Goal: Transaction & Acquisition: Purchase product/service

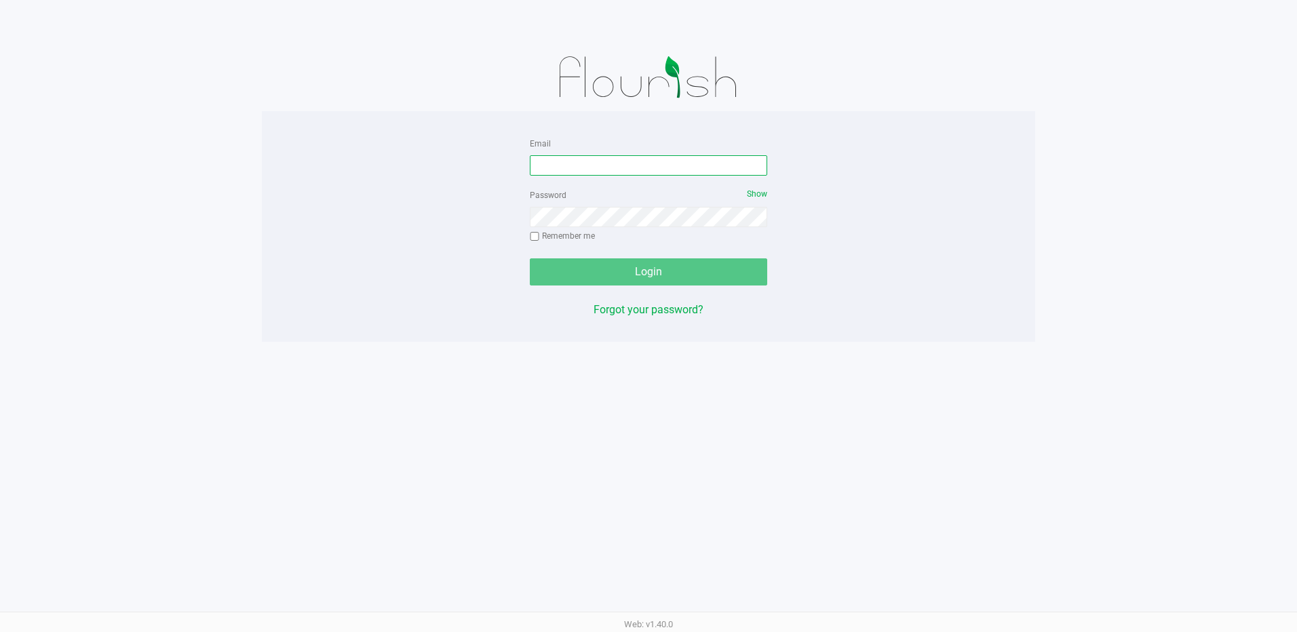
click at [598, 169] on input "Email" at bounding box center [648, 165] width 237 height 20
type input "[EMAIL_ADDRESS][DOMAIN_NAME]"
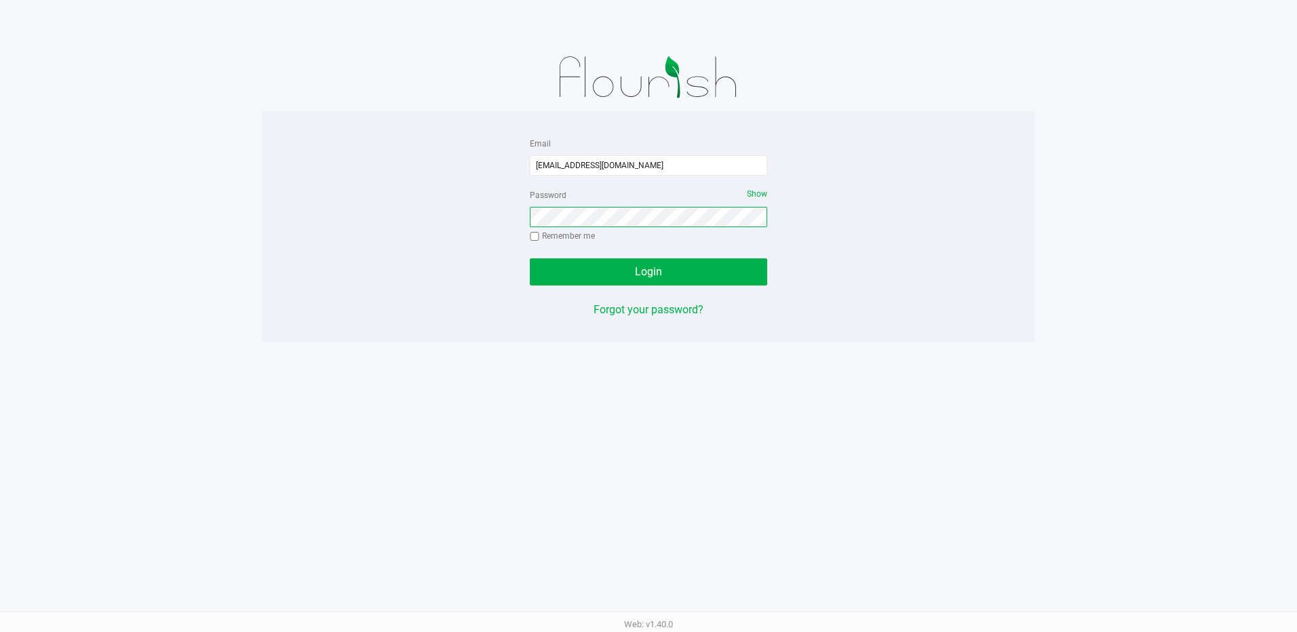
click at [530, 258] on button "Login" at bounding box center [648, 271] width 237 height 27
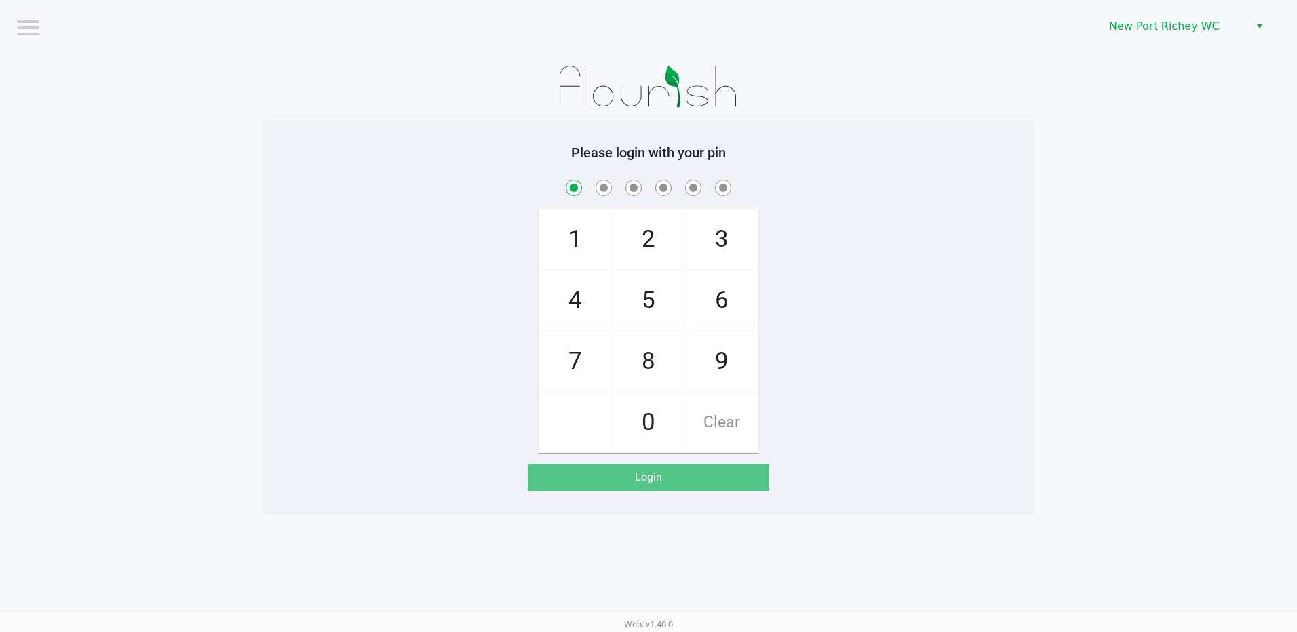
checkbox input "true"
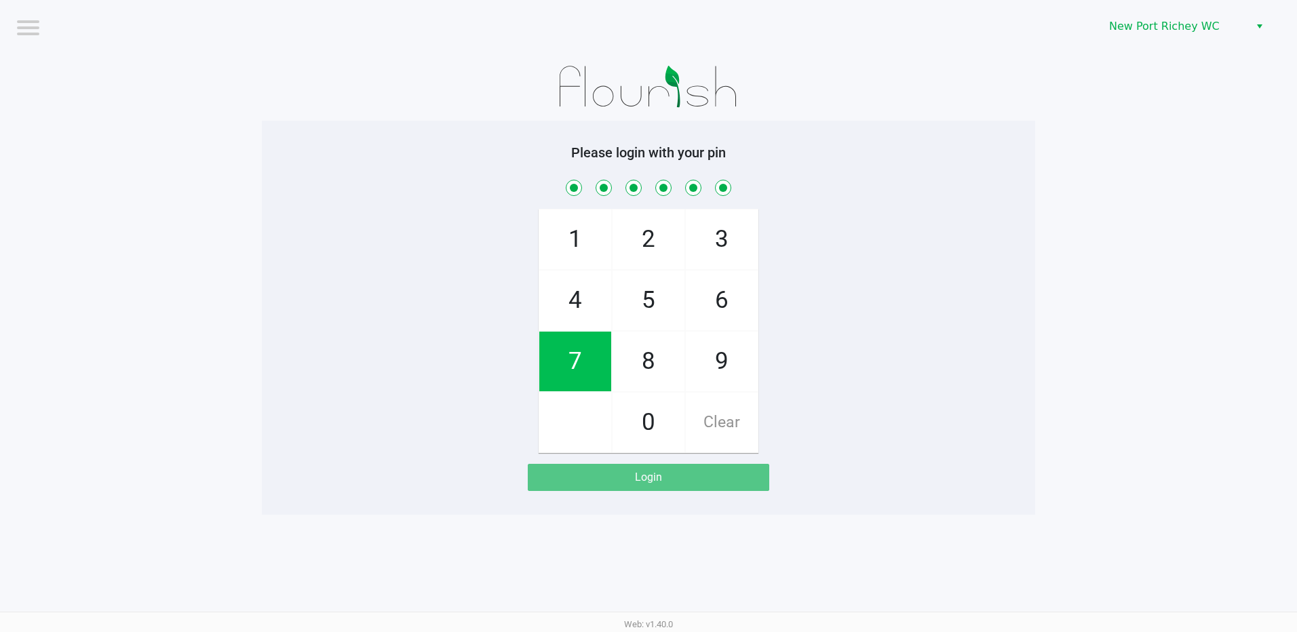
checkbox input "true"
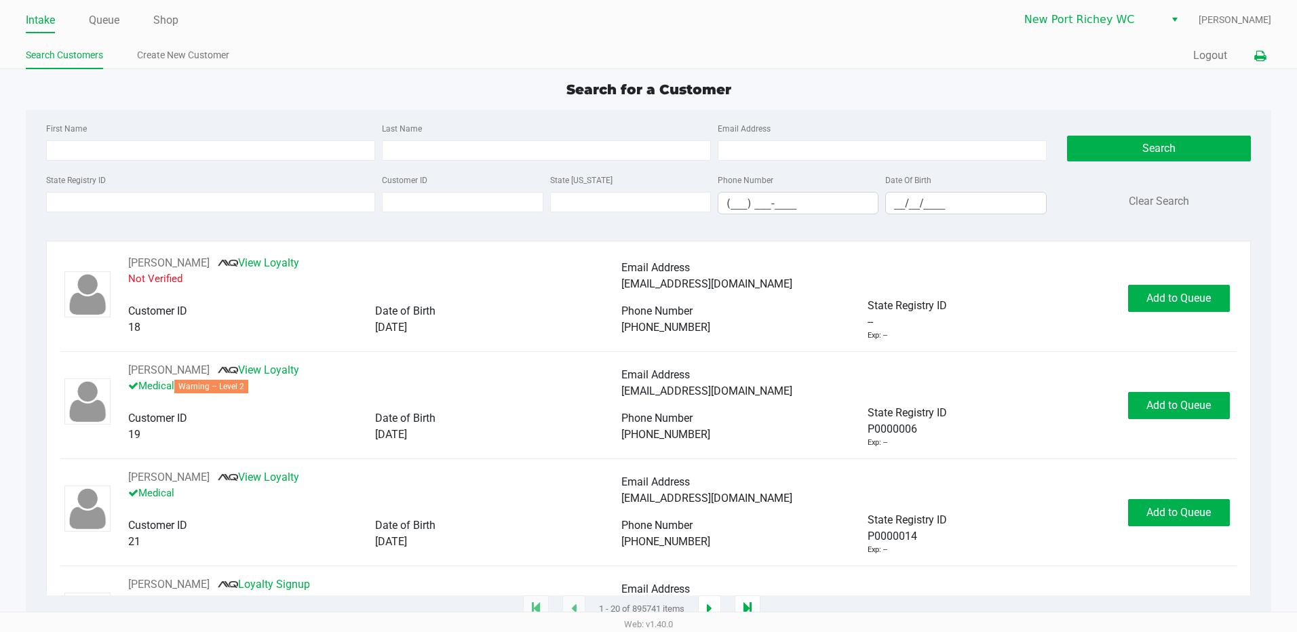
click at [1259, 52] on icon at bounding box center [1260, 56] width 12 height 9
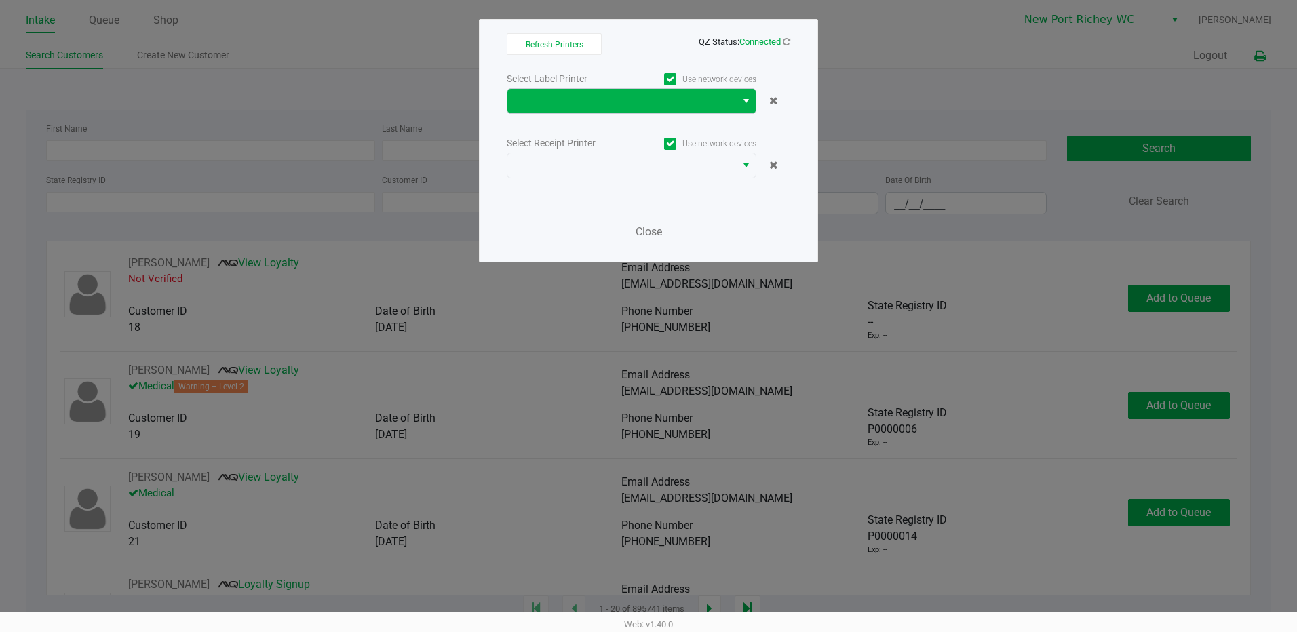
click at [741, 104] on span "Select" at bounding box center [746, 101] width 11 height 16
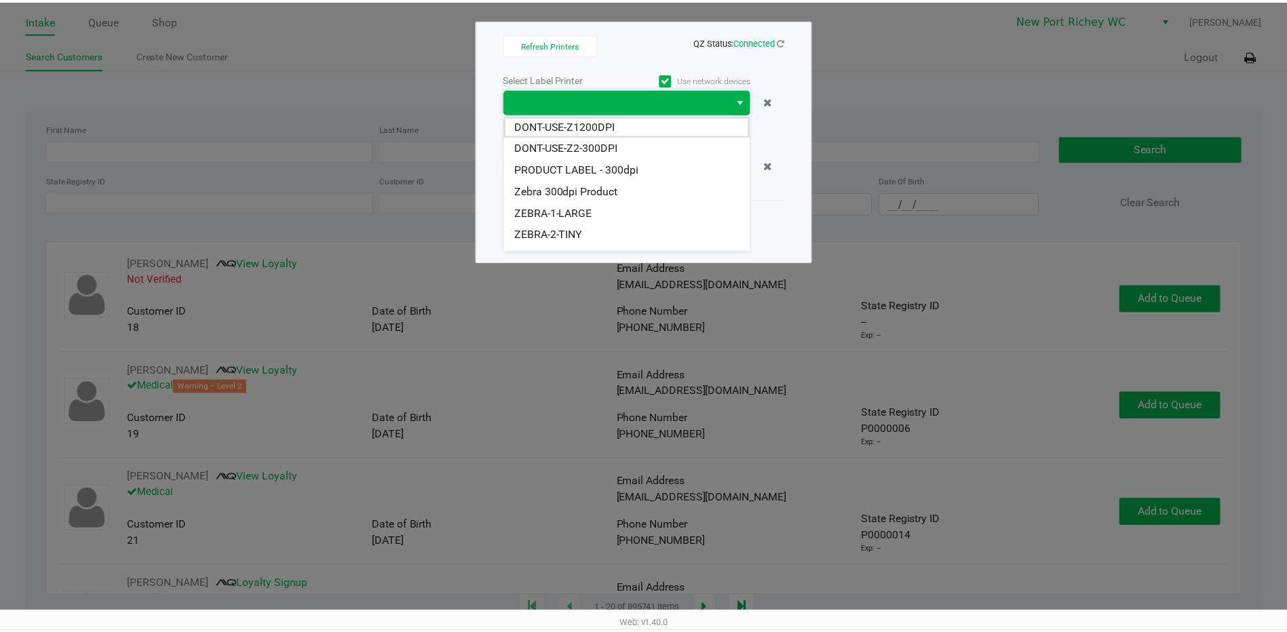
scroll to position [103, 0]
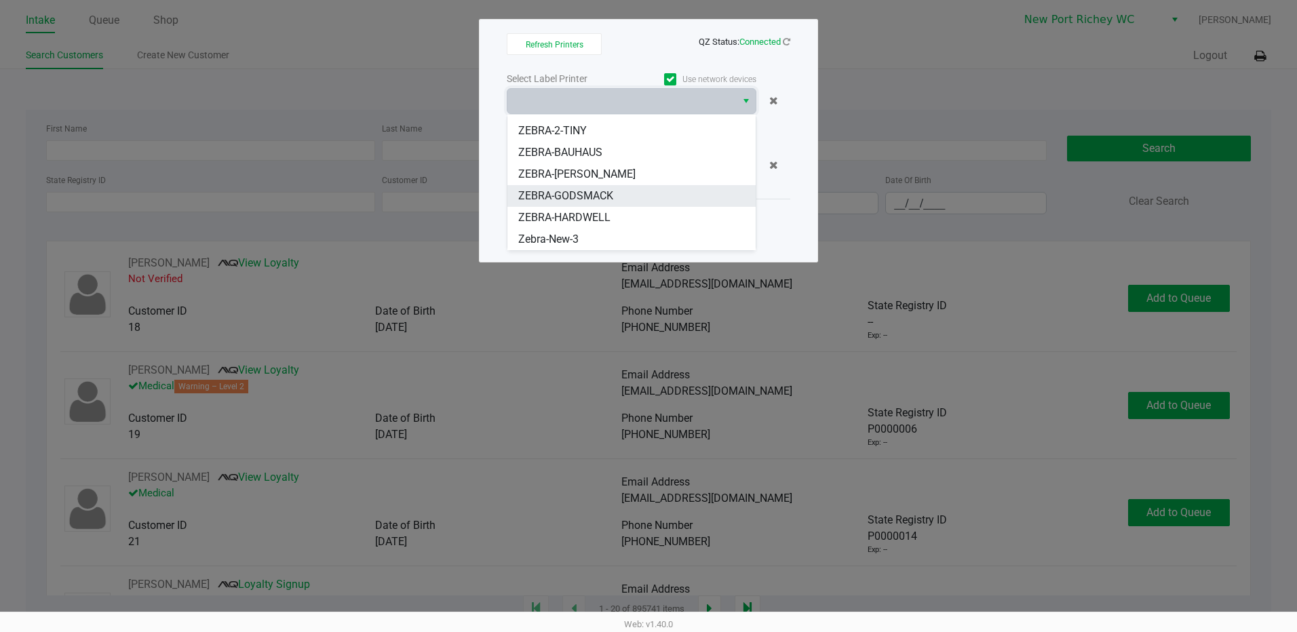
click at [575, 195] on span "ZEBRA-GODSMACK" at bounding box center [565, 196] width 95 height 16
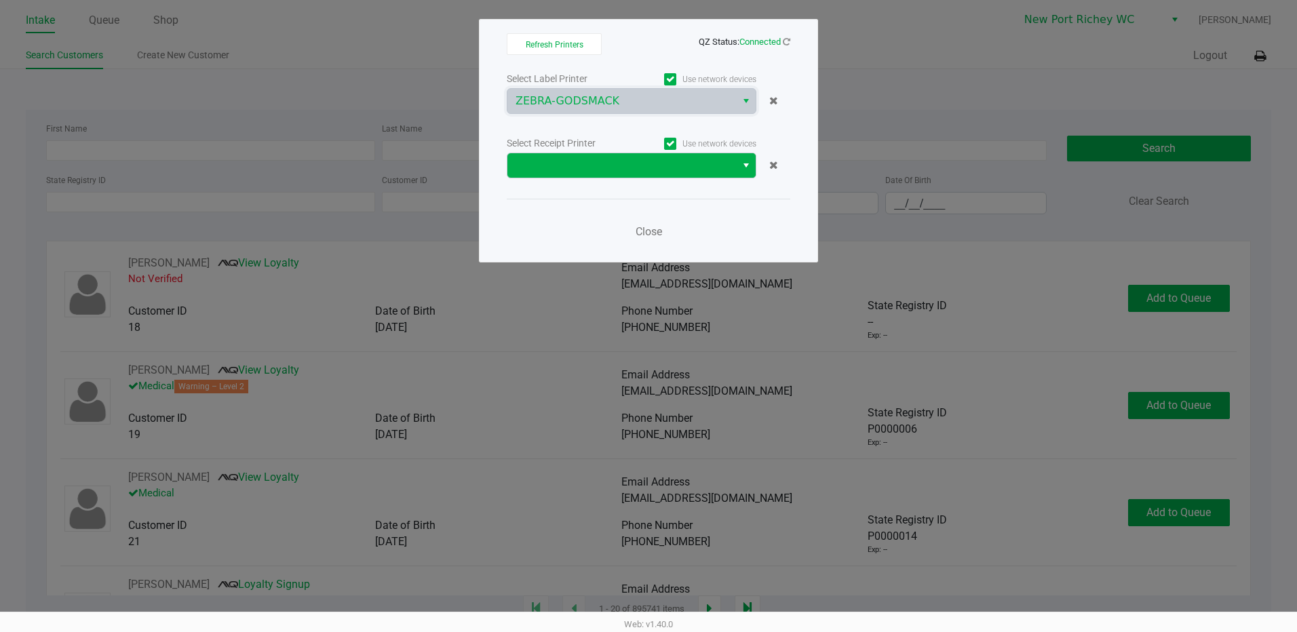
click at [745, 166] on span "Select" at bounding box center [746, 165] width 11 height 16
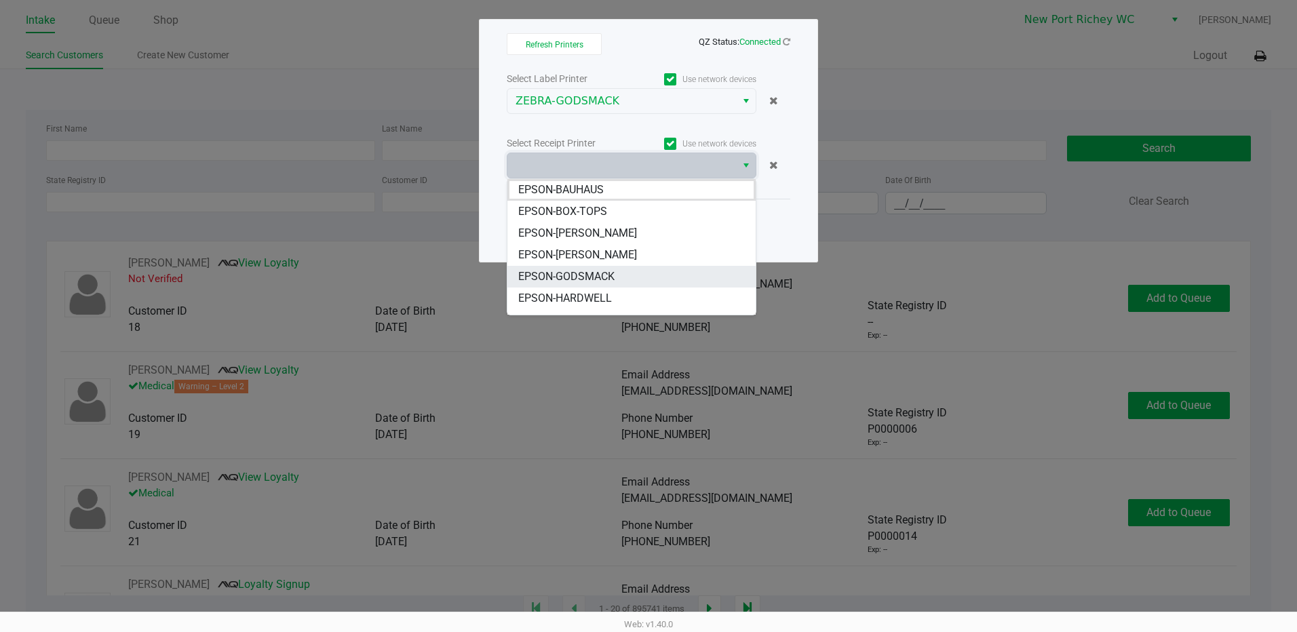
click at [595, 276] on span "EPSON-GODSMACK" at bounding box center [566, 277] width 96 height 16
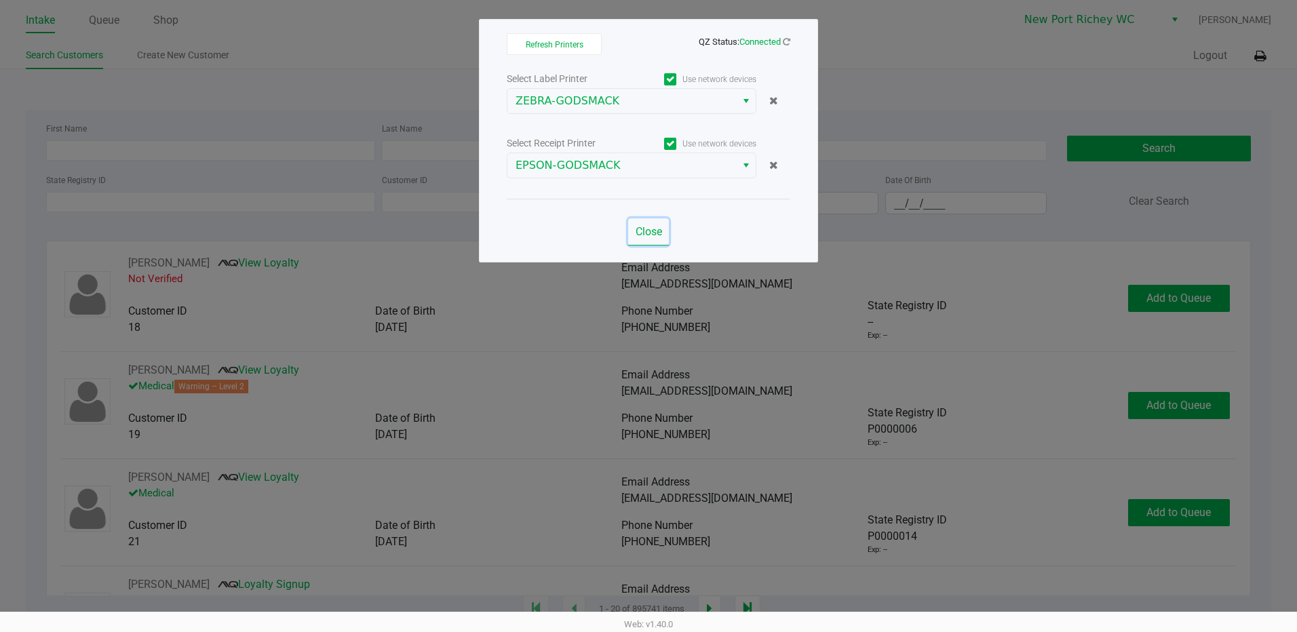
click at [658, 231] on span "Close" at bounding box center [649, 231] width 26 height 13
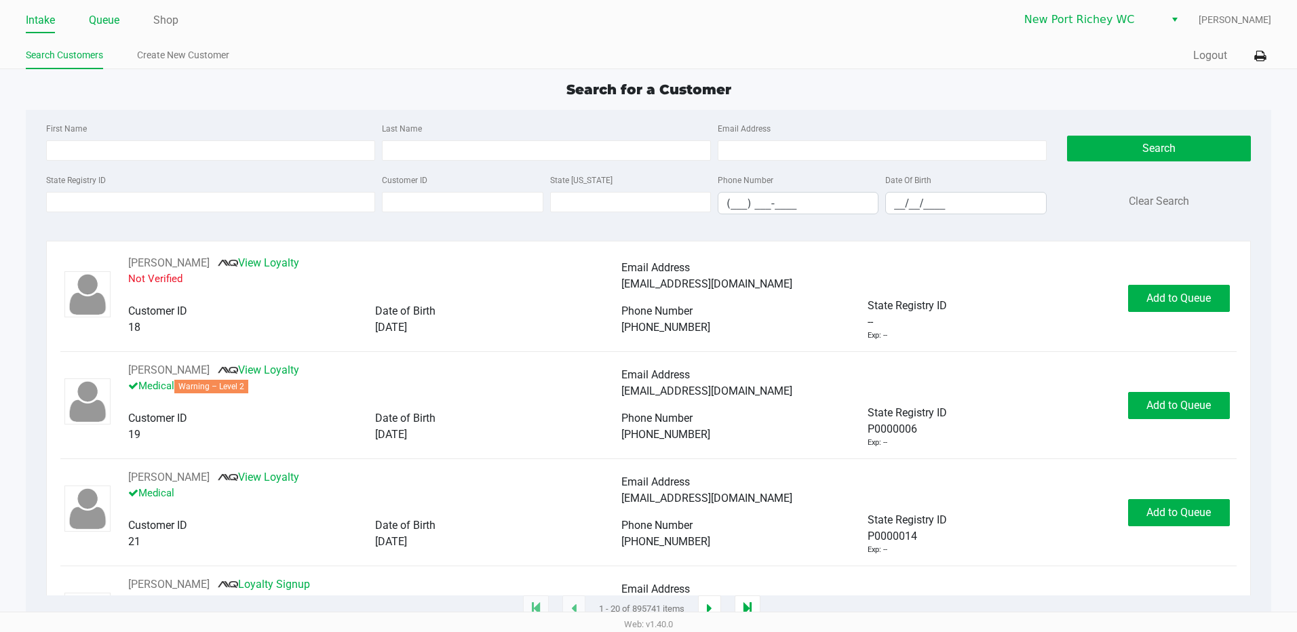
click at [101, 23] on link "Queue" at bounding box center [104, 20] width 31 height 19
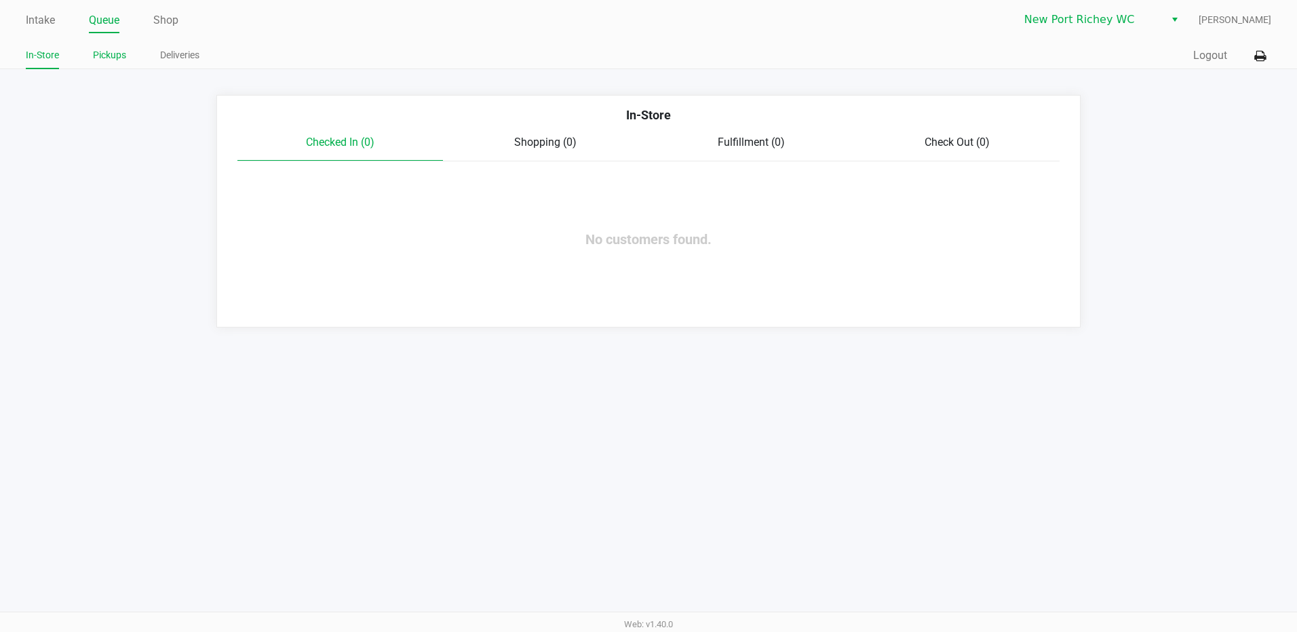
click at [98, 52] on link "Pickups" at bounding box center [109, 55] width 33 height 17
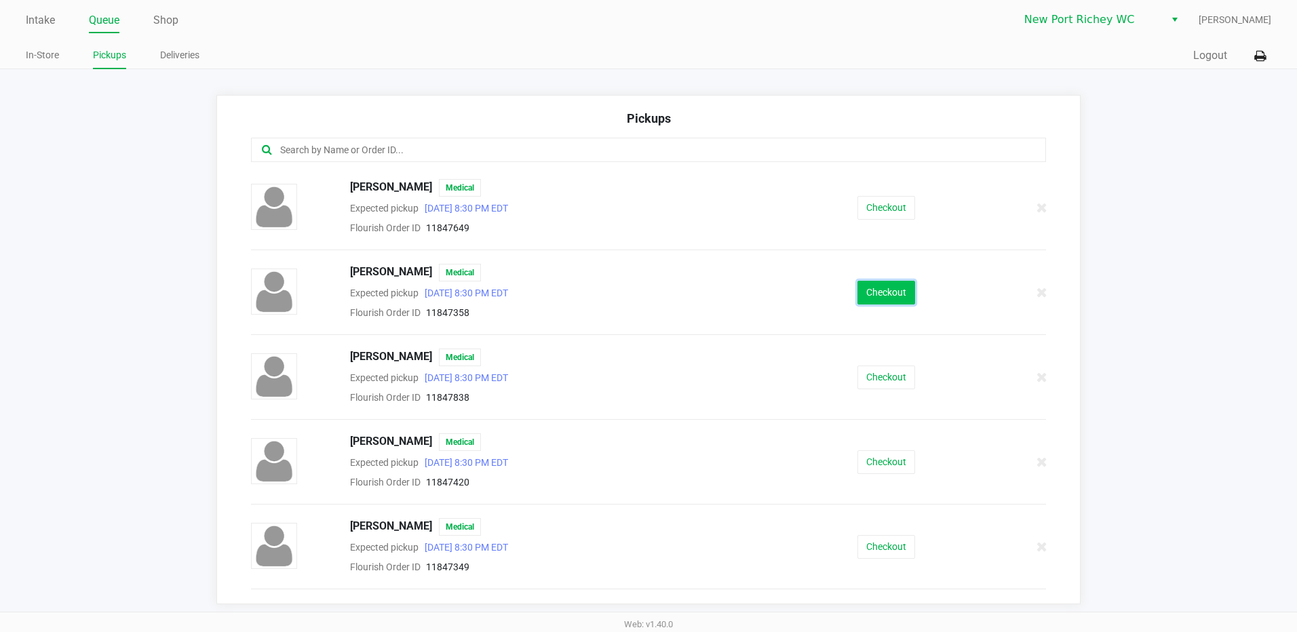
click at [877, 300] on button "Checkout" at bounding box center [886, 293] width 58 height 24
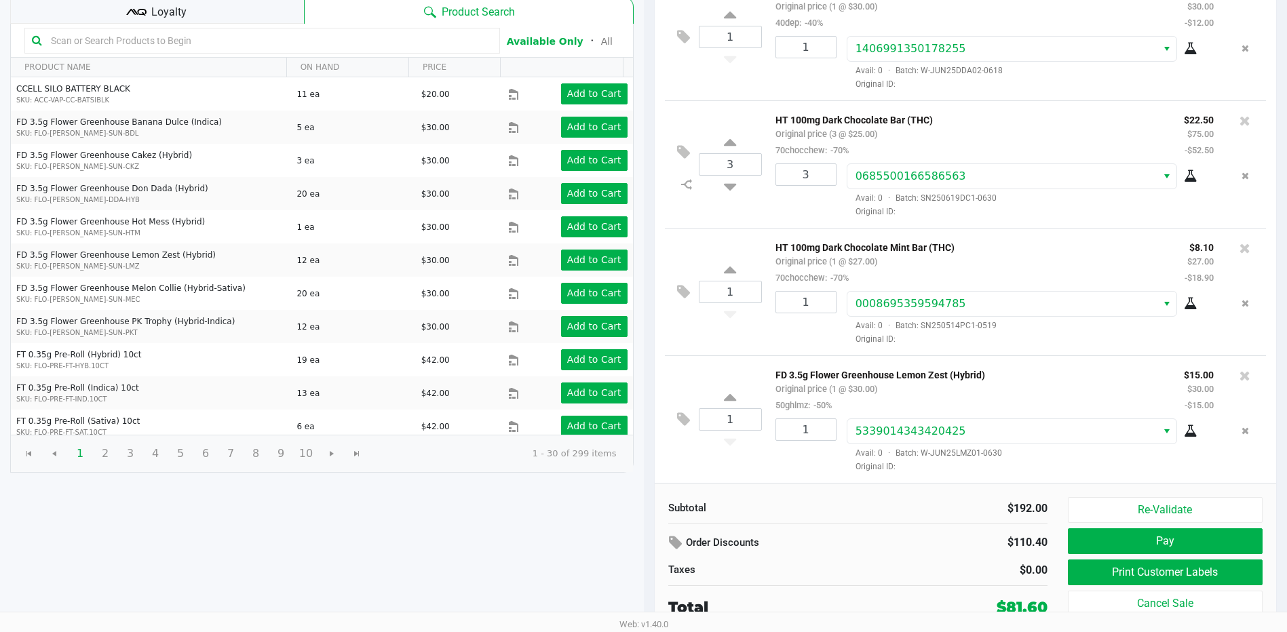
scroll to position [139, 0]
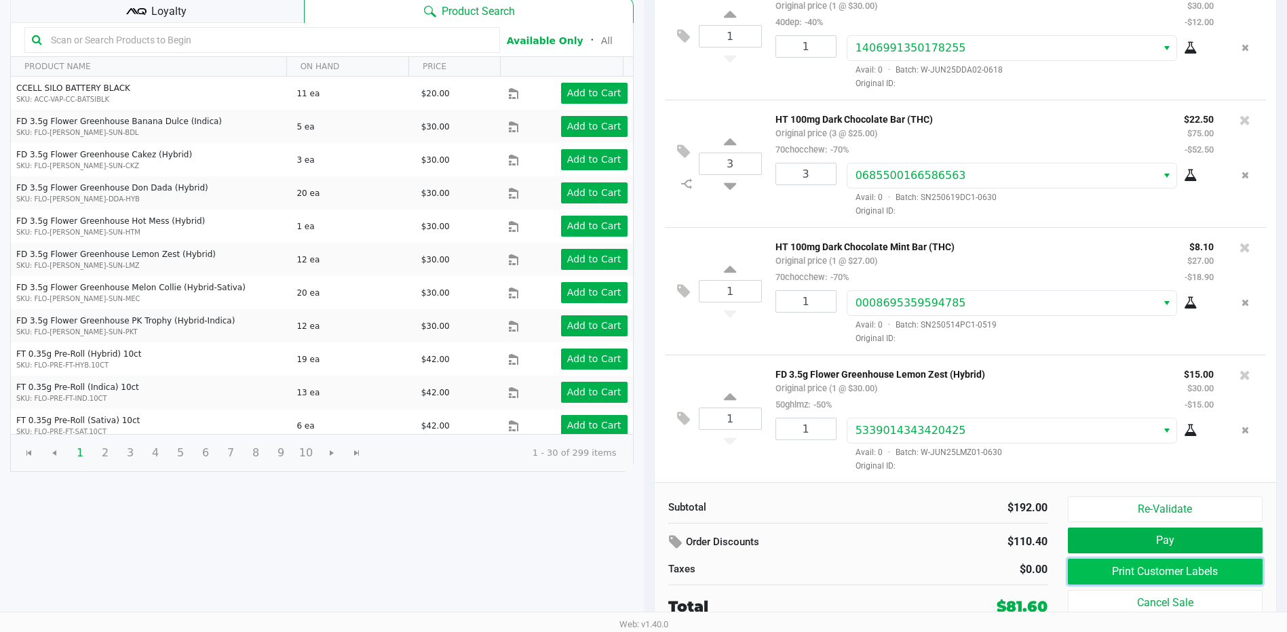
click at [1163, 574] on button "Print Customer Labels" at bounding box center [1165, 572] width 195 height 26
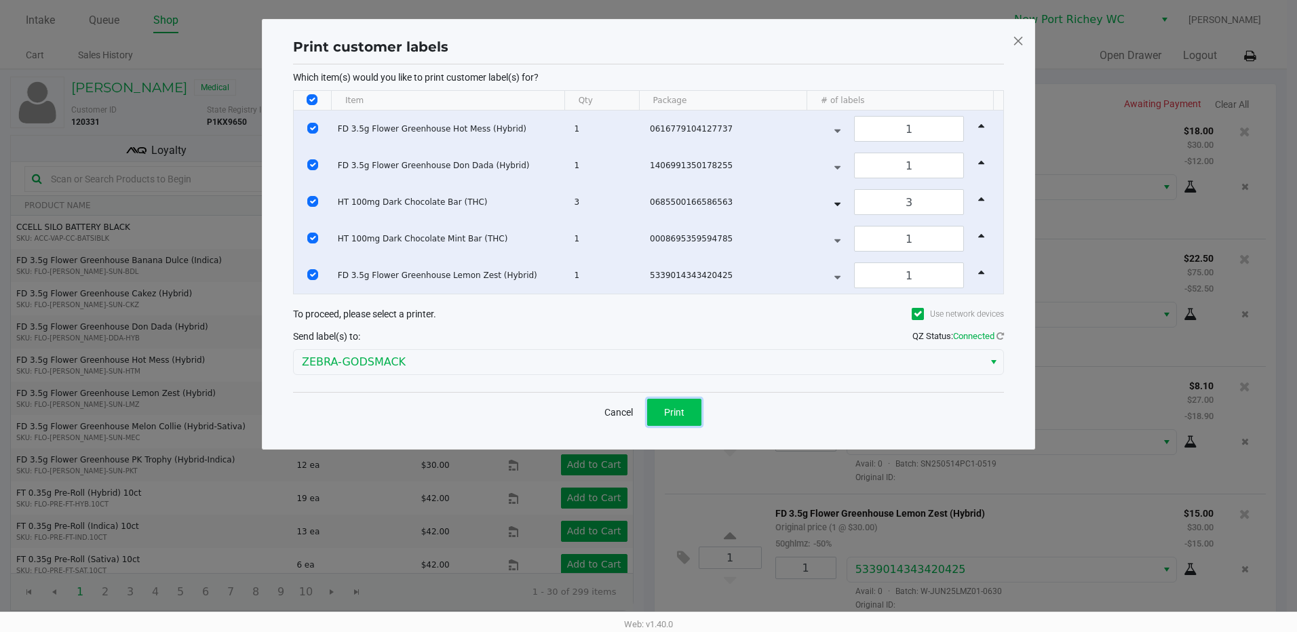
click at [682, 420] on button "Print" at bounding box center [674, 412] width 54 height 27
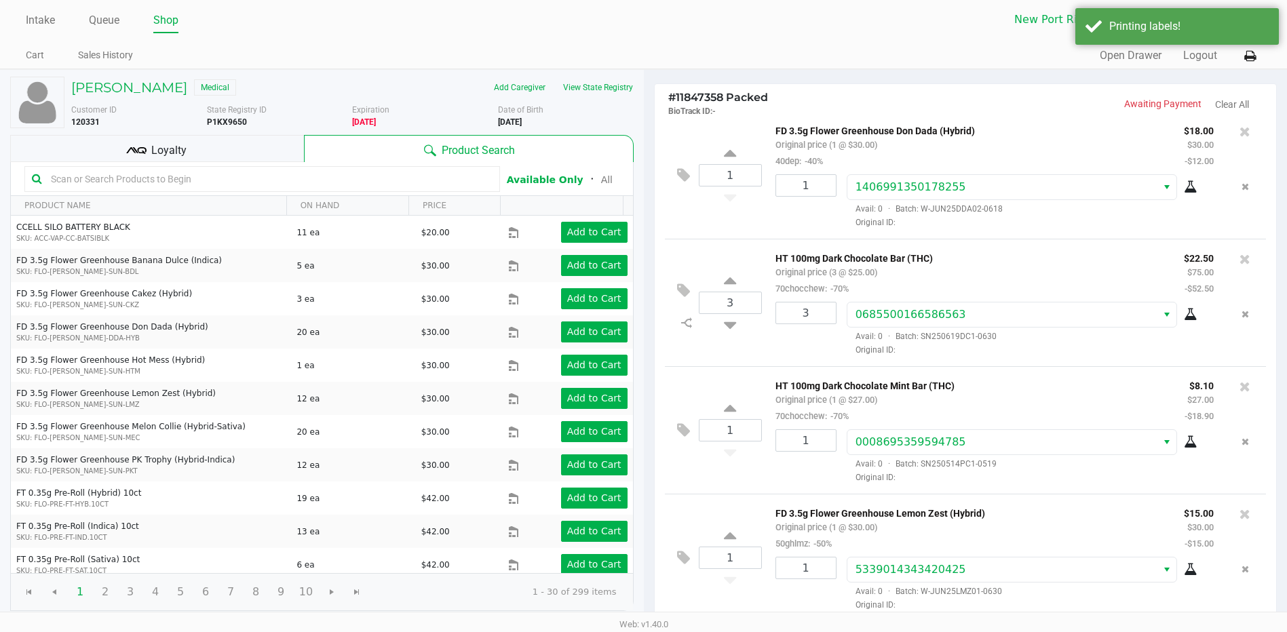
click at [164, 147] on span "Loyalty" at bounding box center [168, 150] width 35 height 16
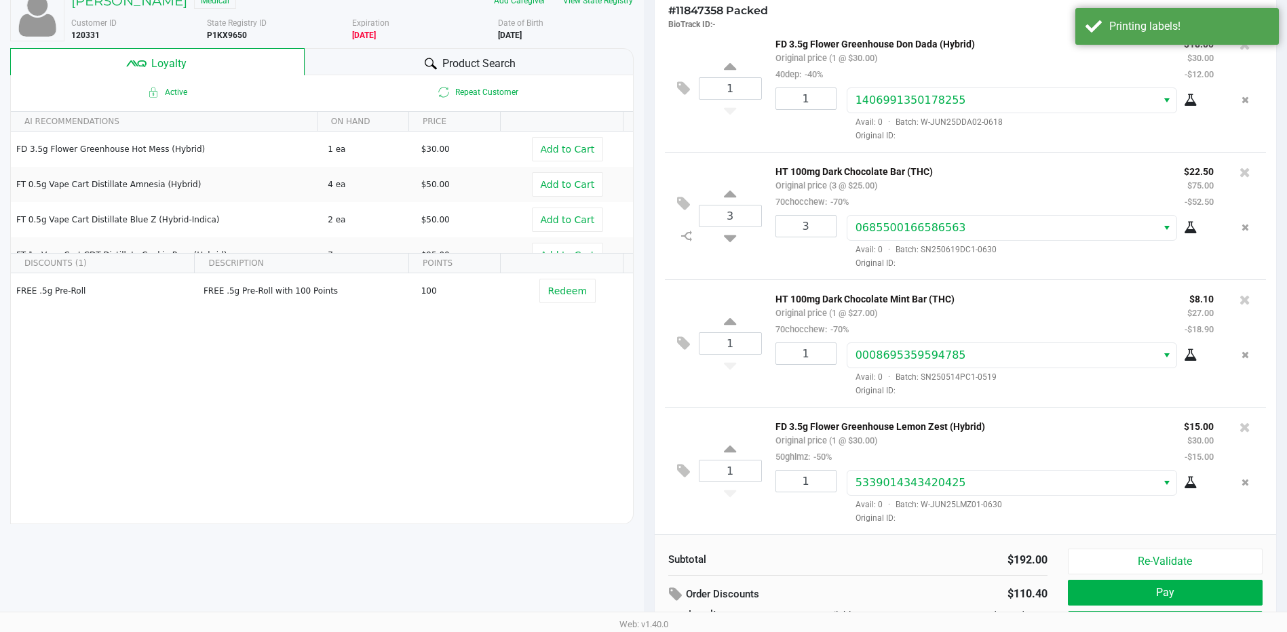
scroll to position [155, 0]
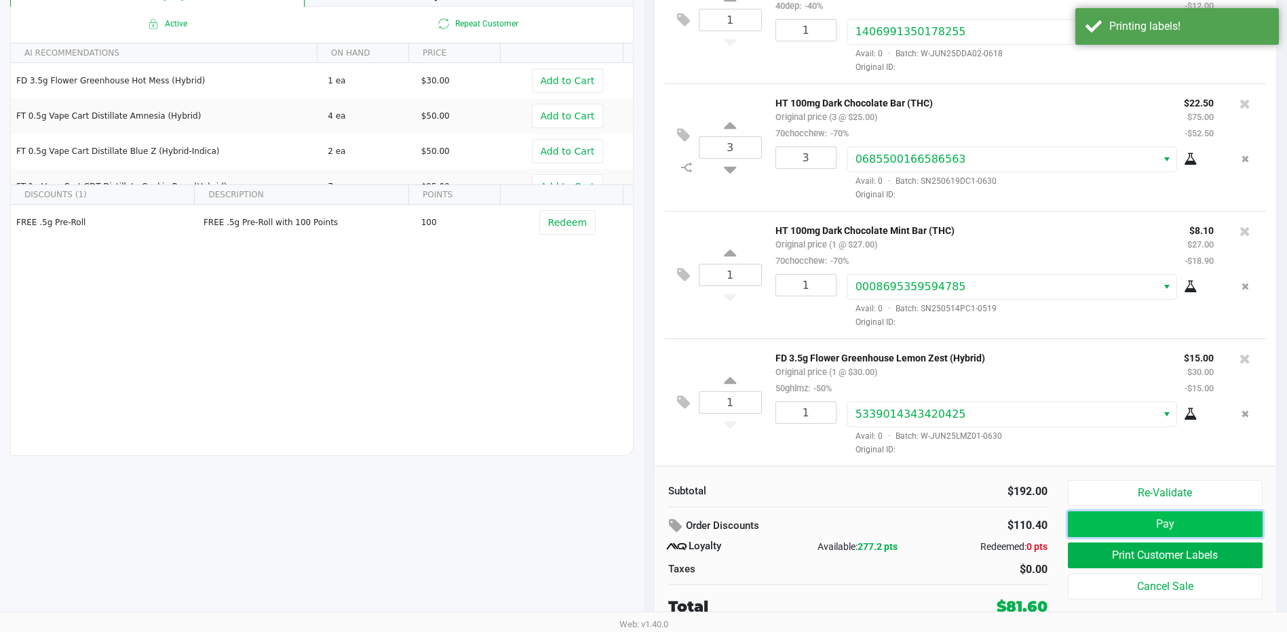
click at [1139, 530] on button "Pay" at bounding box center [1165, 524] width 195 height 26
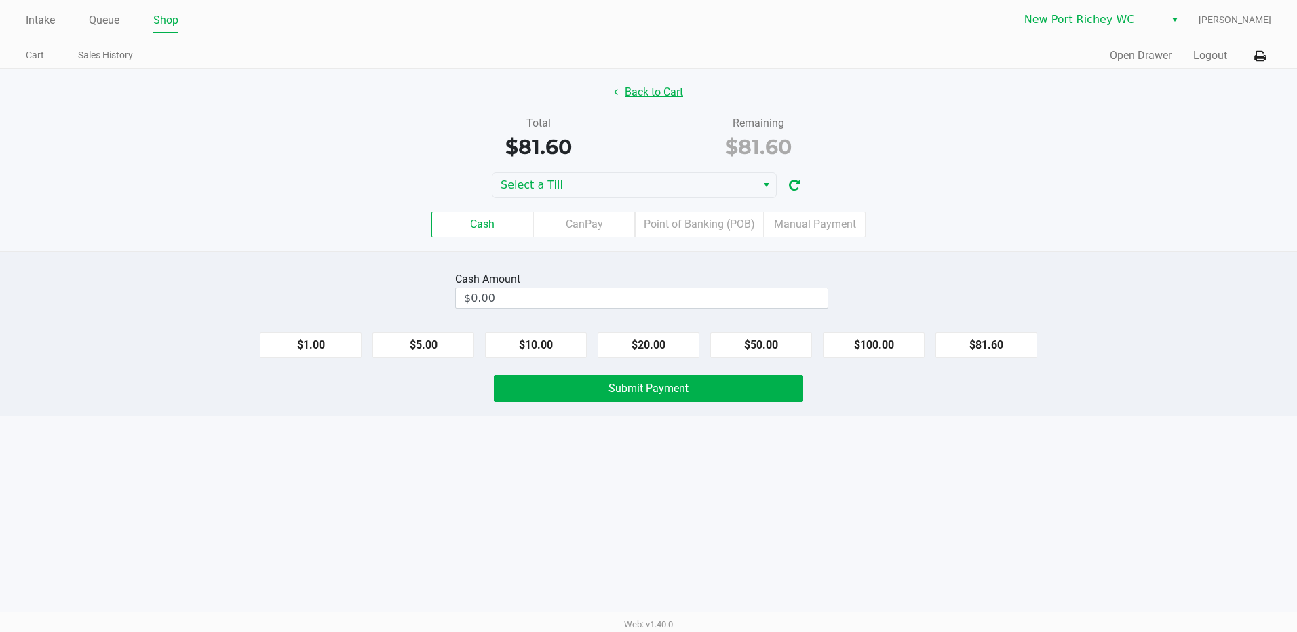
click at [657, 90] on button "Back to Cart" at bounding box center [648, 92] width 87 height 26
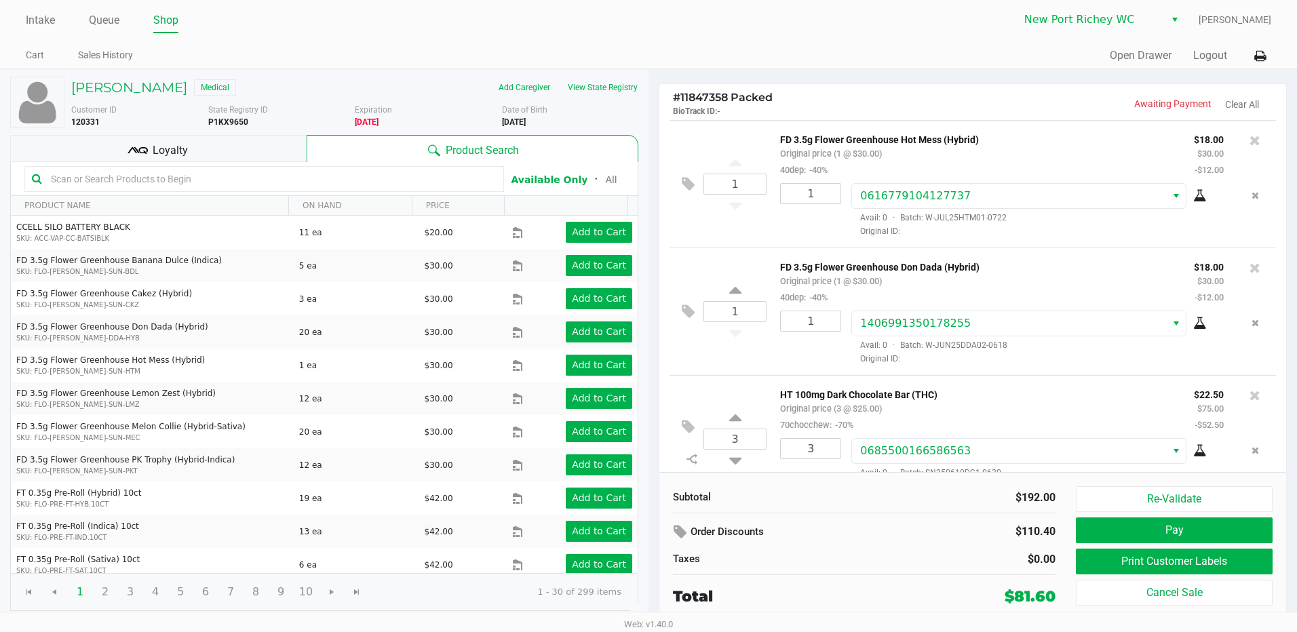
click at [155, 147] on span "Loyalty" at bounding box center [170, 150] width 35 height 16
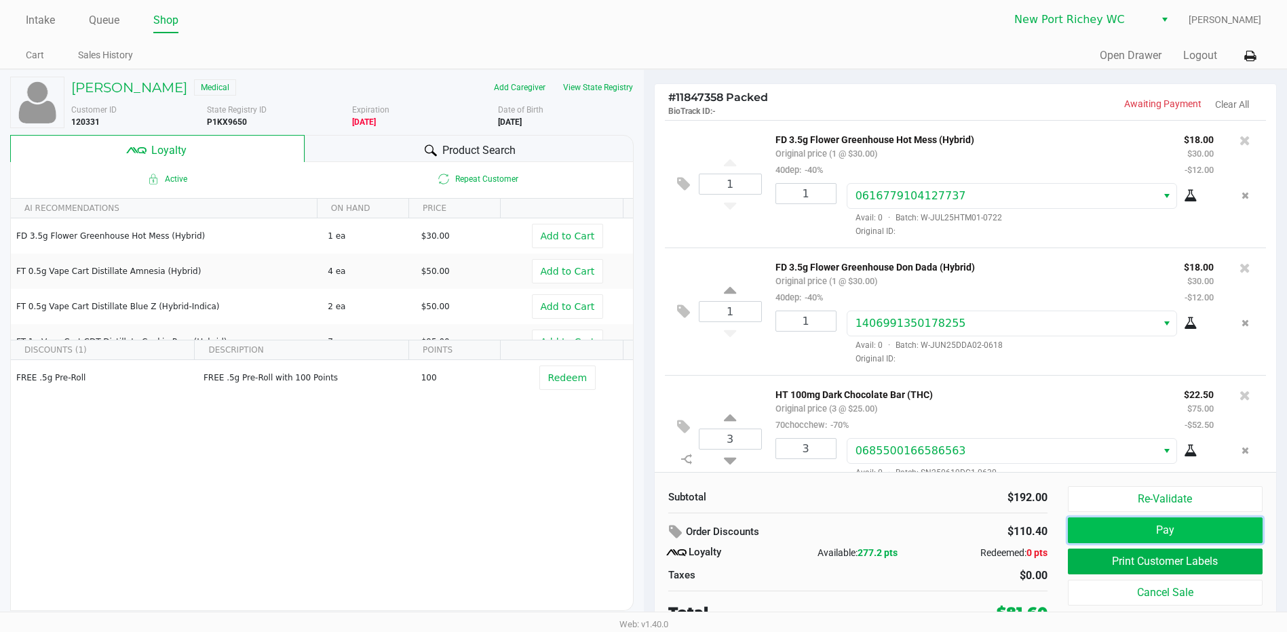
click at [1181, 525] on button "Pay" at bounding box center [1165, 531] width 195 height 26
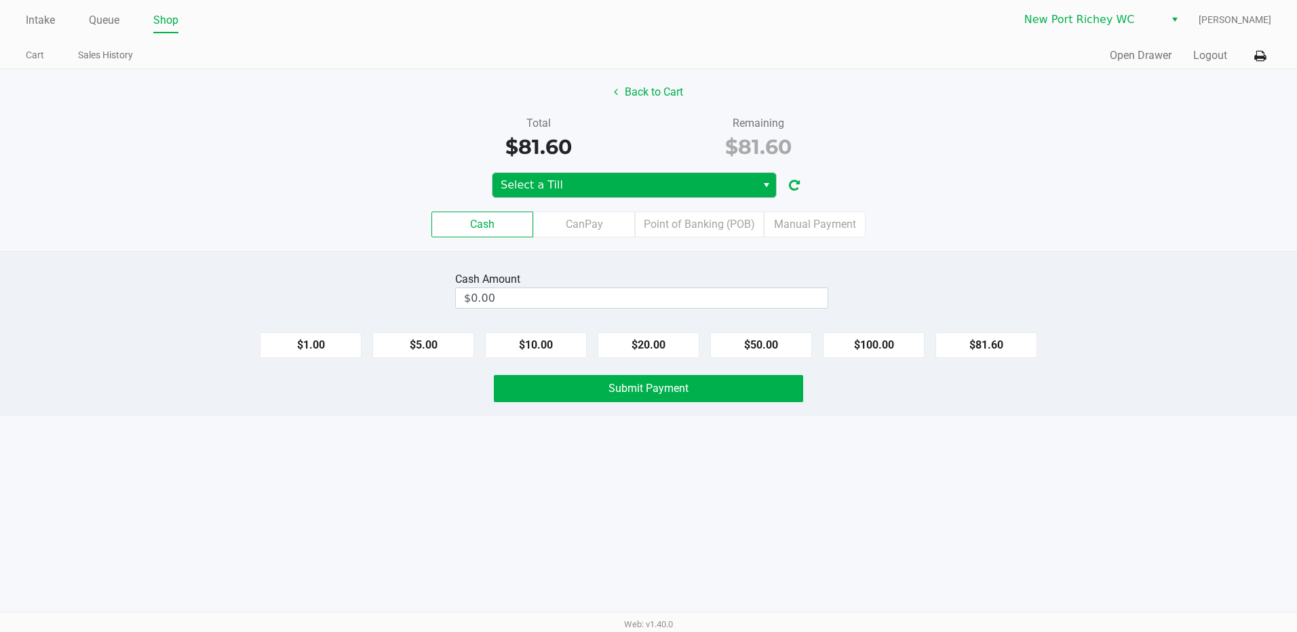
click at [759, 178] on button "Select" at bounding box center [766, 185] width 20 height 24
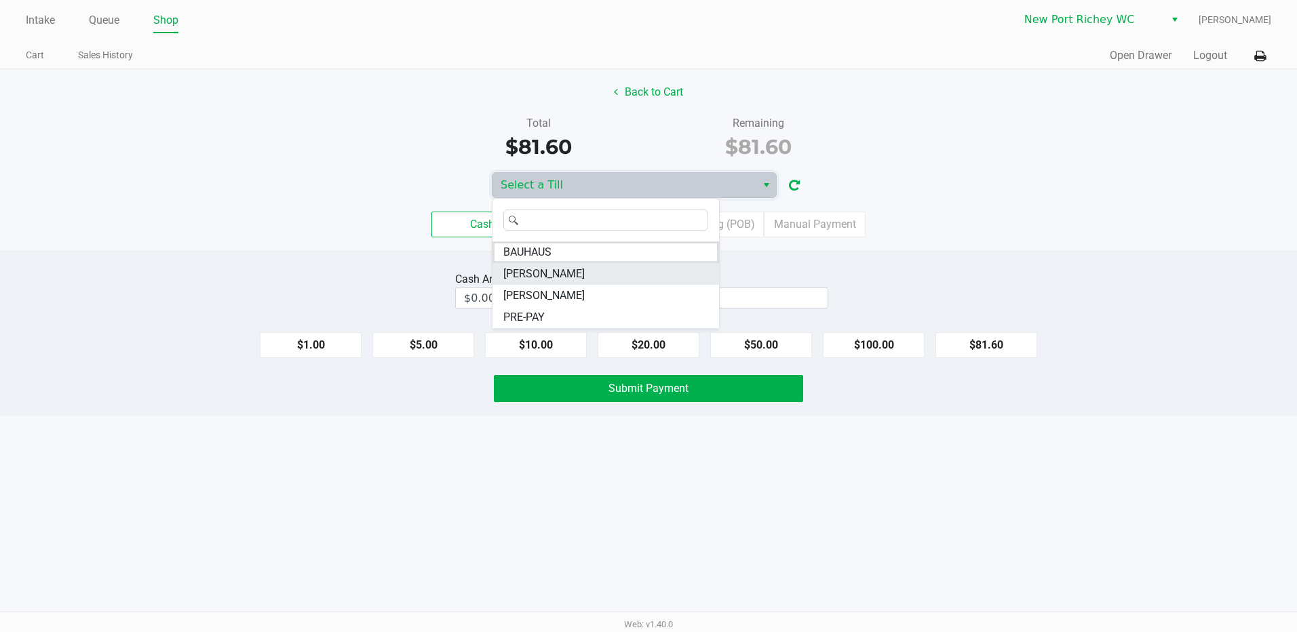
click at [570, 278] on span "BRADLEY-GASKIN" at bounding box center [543, 274] width 81 height 16
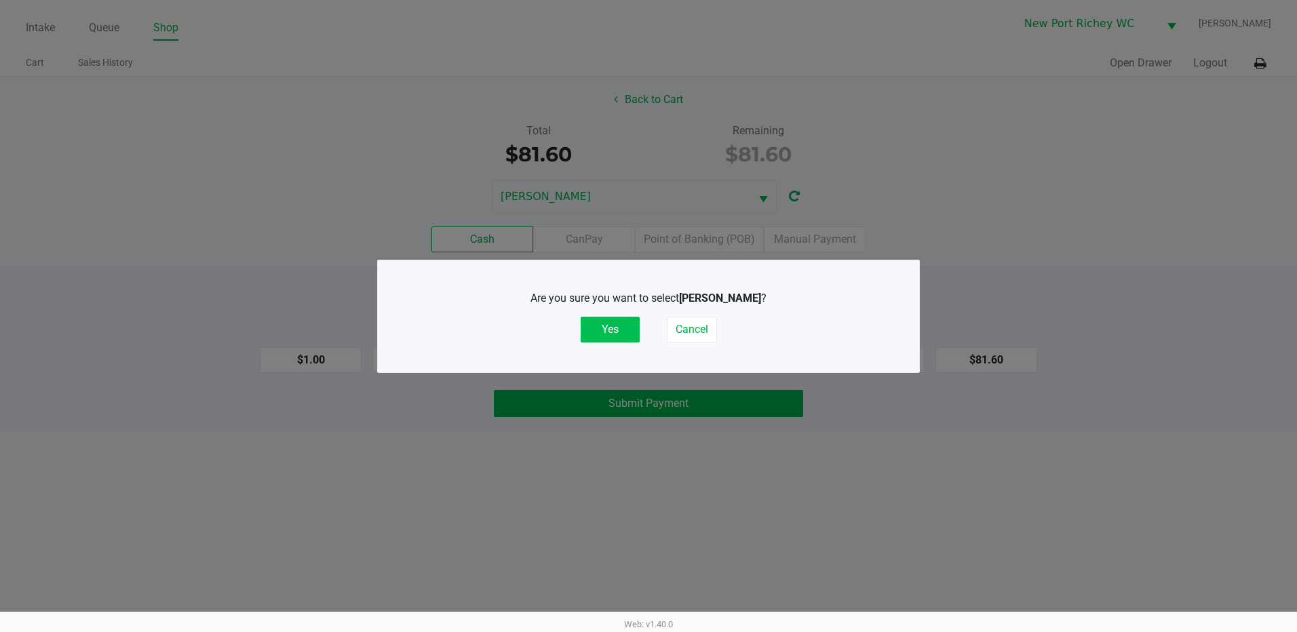
click at [612, 321] on button "Yes" at bounding box center [610, 330] width 59 height 26
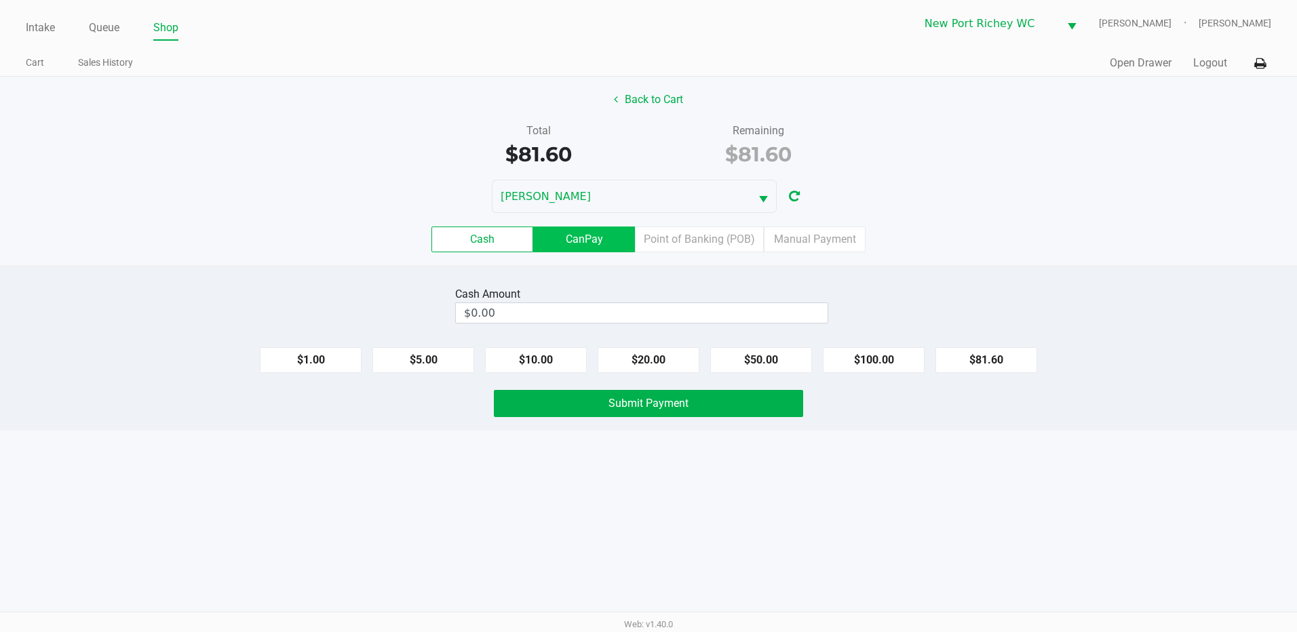
click at [608, 243] on label "CanPay" at bounding box center [584, 240] width 102 height 26
click at [0, 0] on 2 "CanPay" at bounding box center [0, 0] width 0 height 0
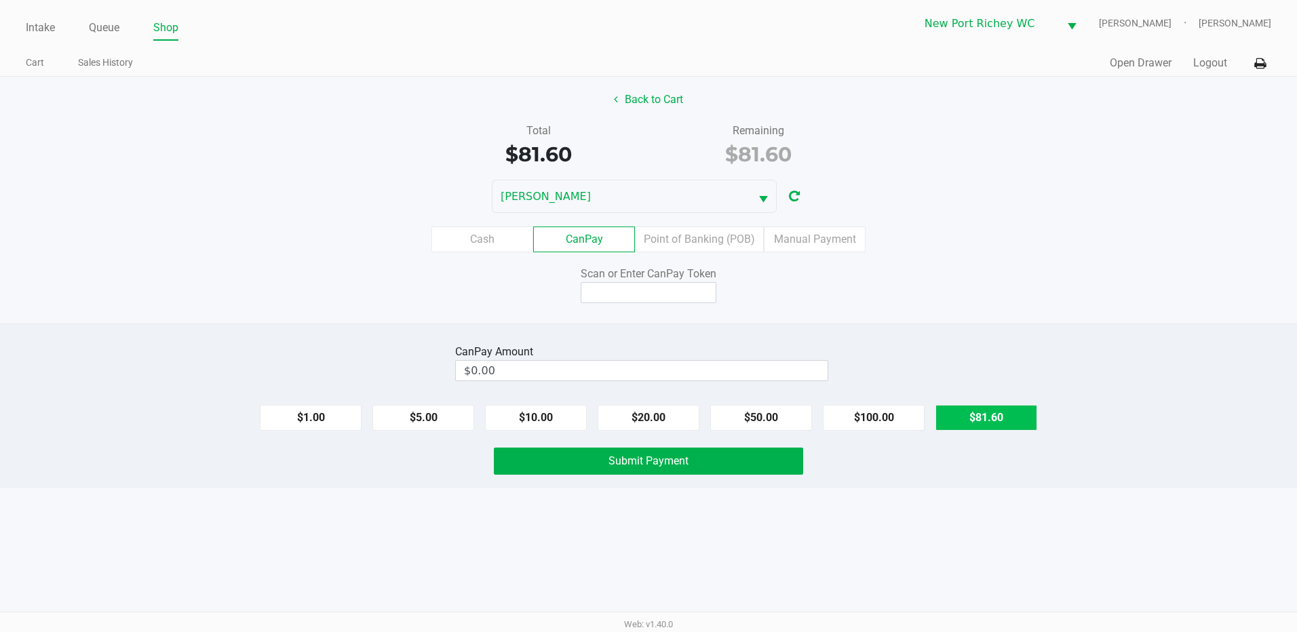
click at [980, 420] on button "$81.60" at bounding box center [986, 418] width 102 height 26
type input "$81.60"
click at [648, 292] on input at bounding box center [649, 292] width 136 height 21
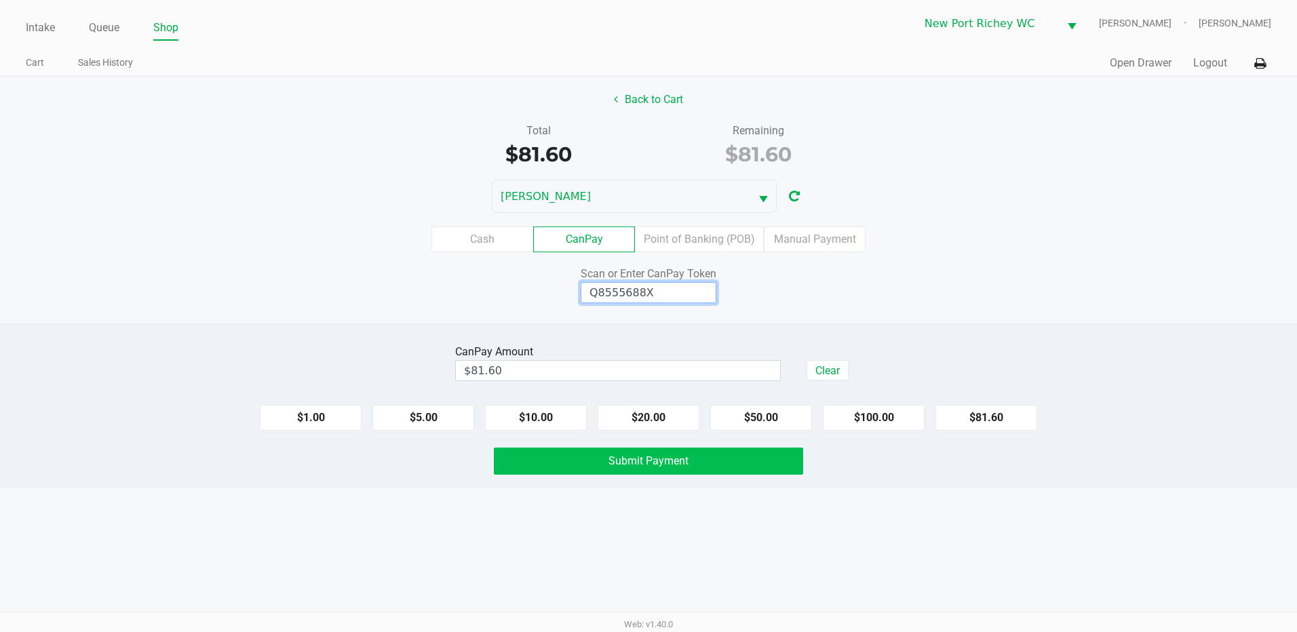
type input "Q8555688X"
click at [640, 454] on button "Submit Payment" at bounding box center [648, 461] width 309 height 27
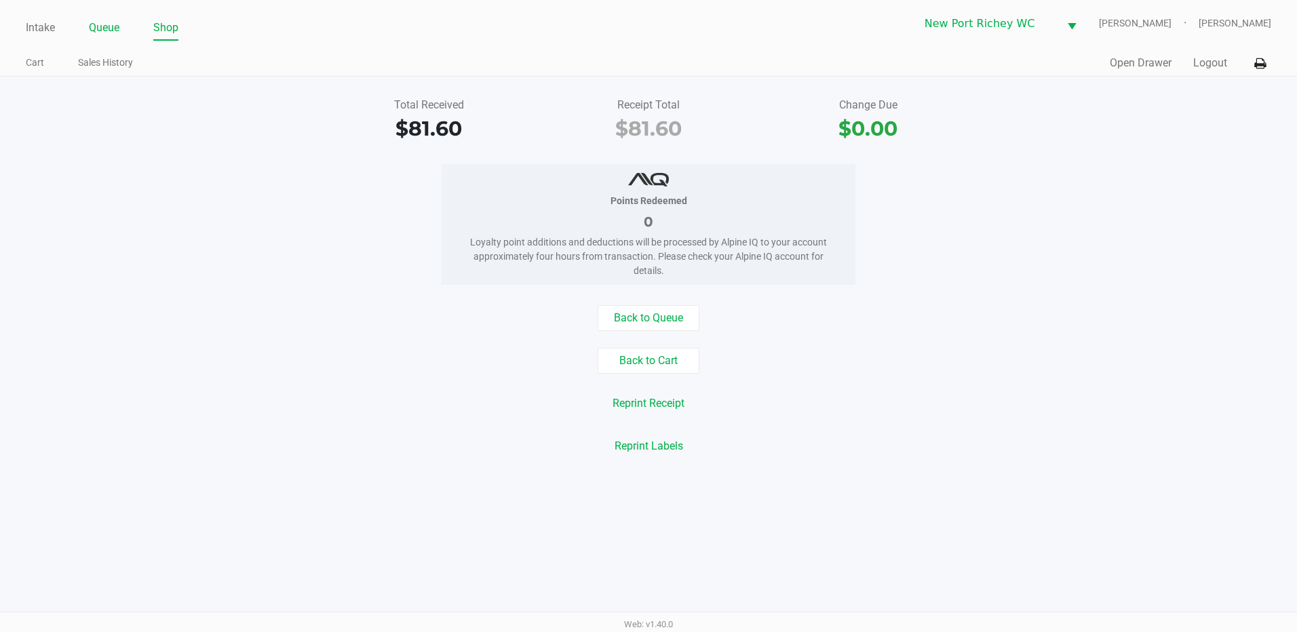
click at [108, 30] on link "Queue" at bounding box center [104, 27] width 31 height 19
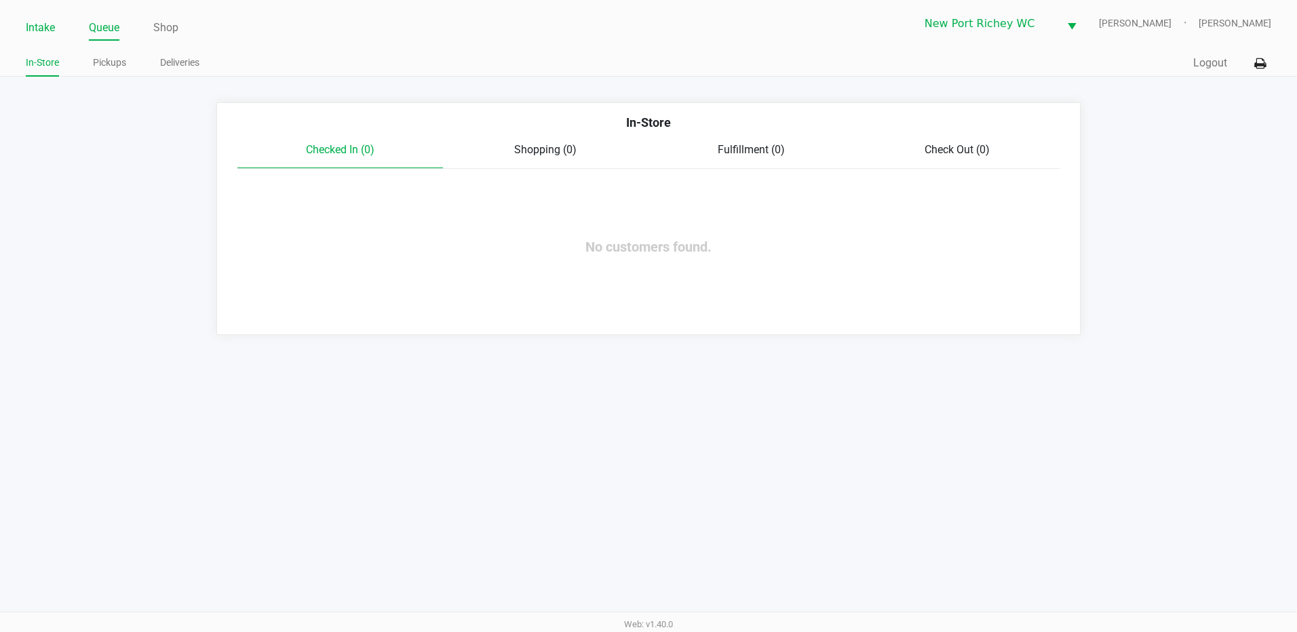
click at [39, 25] on link "Intake" at bounding box center [40, 27] width 29 height 19
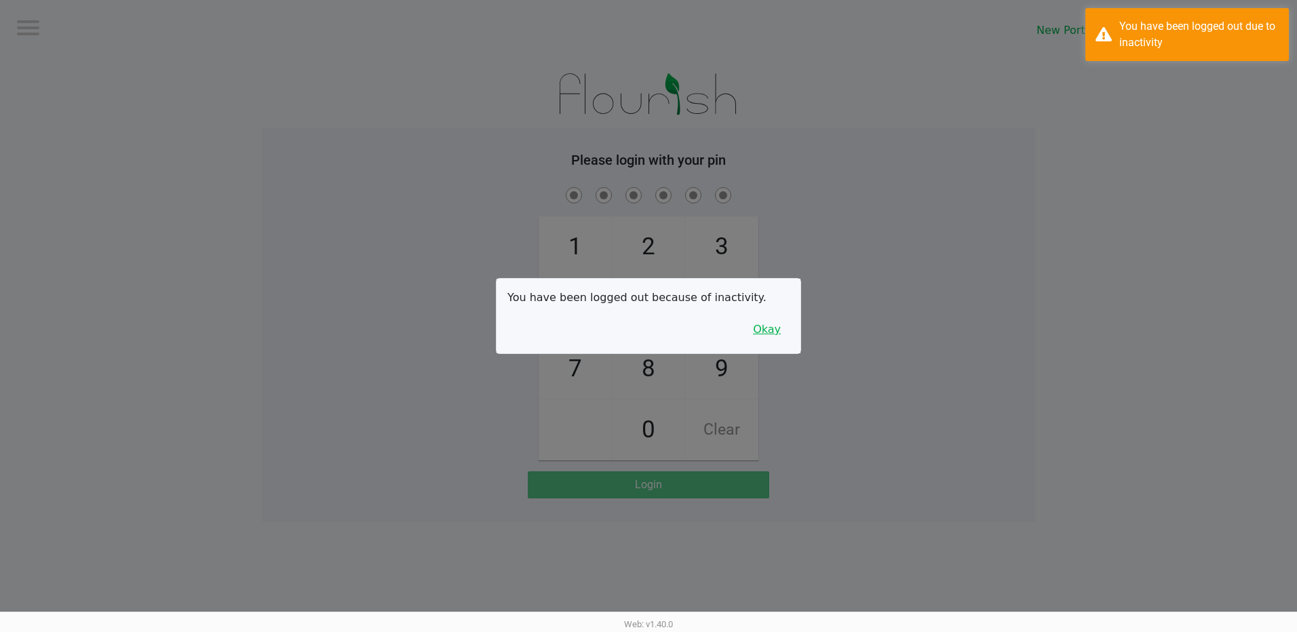
click at [771, 330] on button "Okay" at bounding box center [766, 330] width 45 height 26
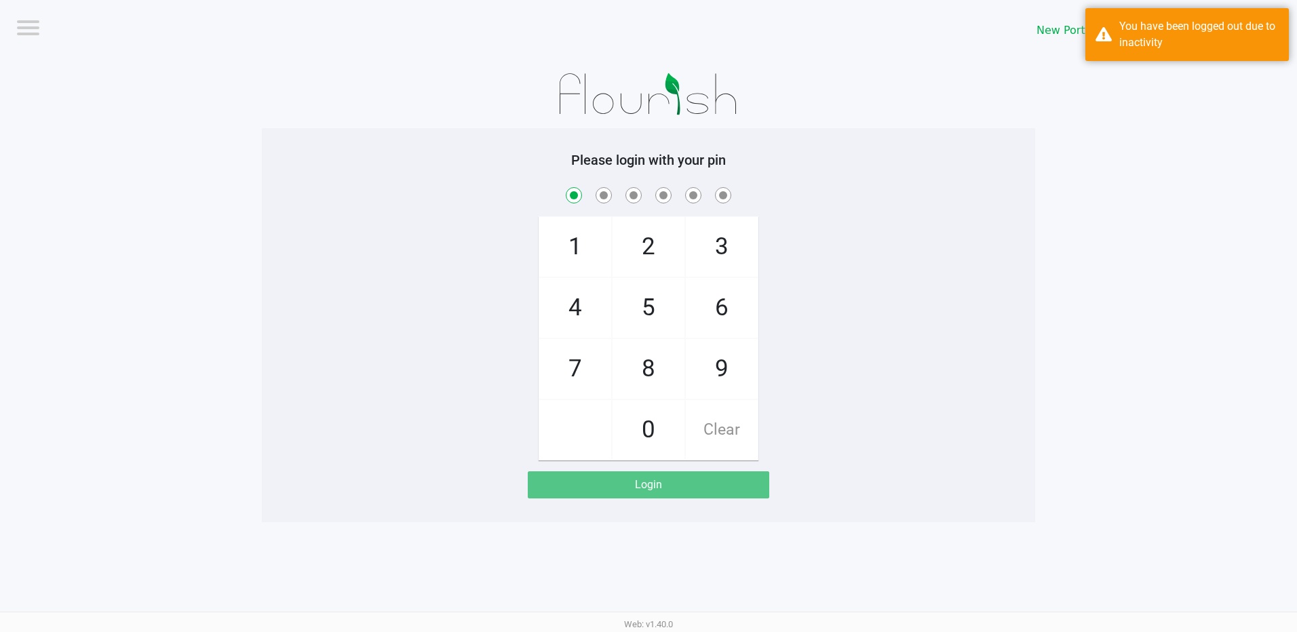
checkbox input "true"
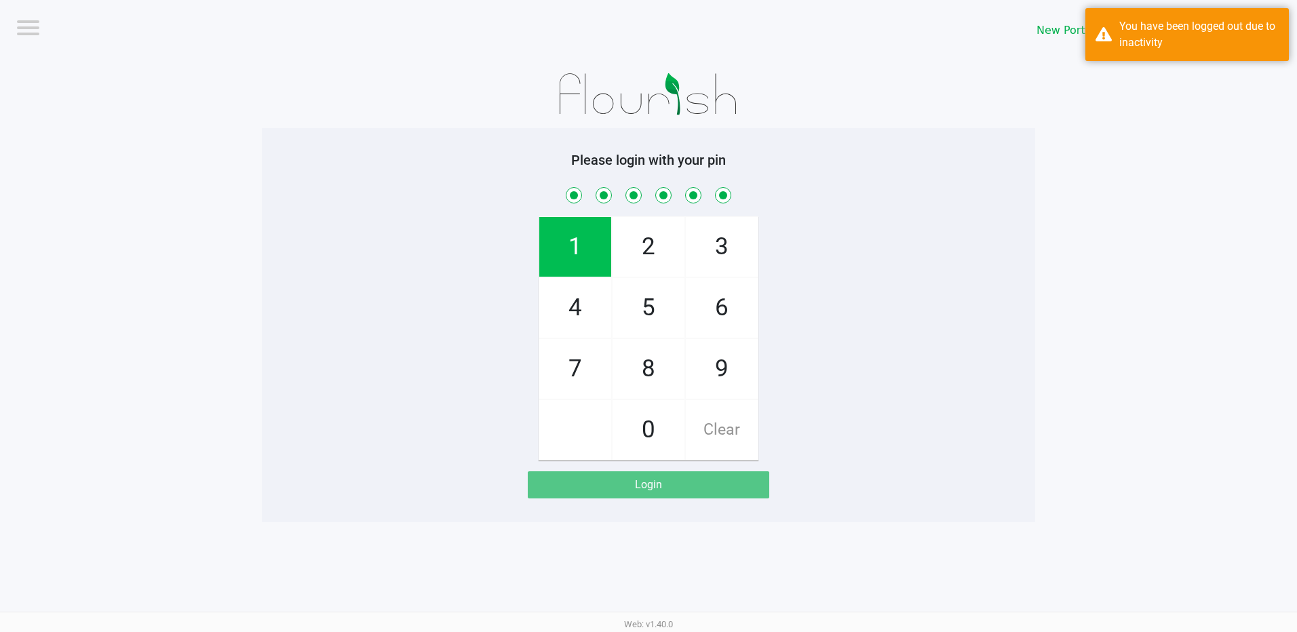
checkbox input "true"
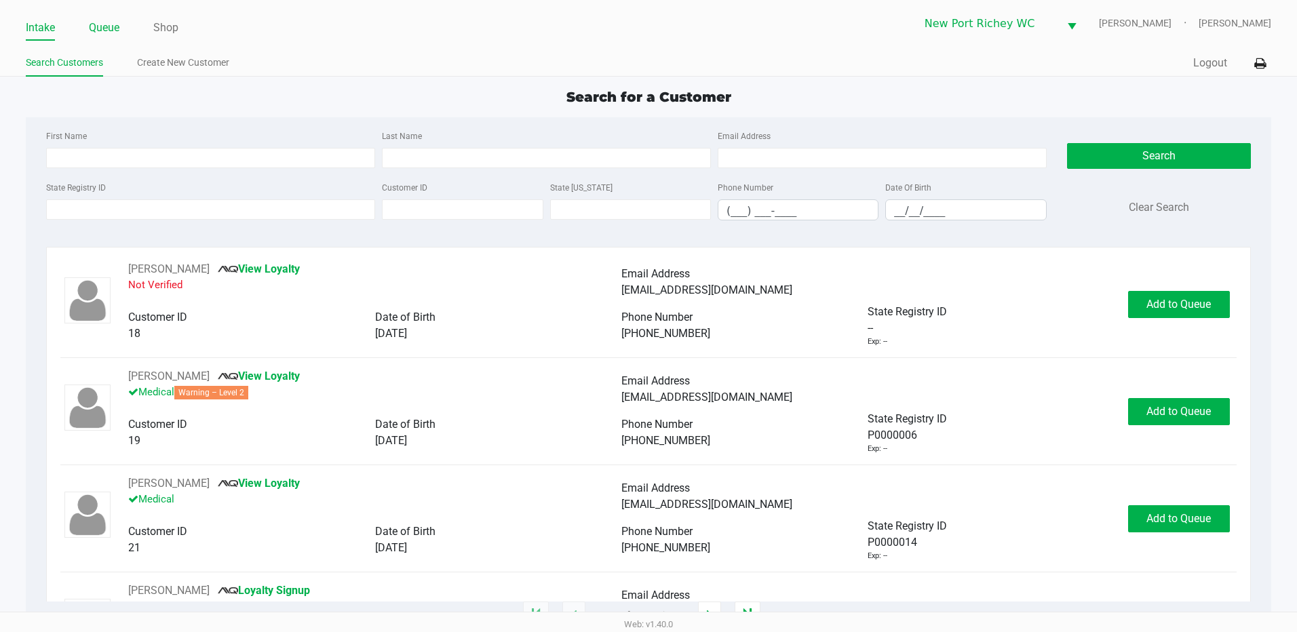
click at [101, 24] on link "Queue" at bounding box center [104, 27] width 31 height 19
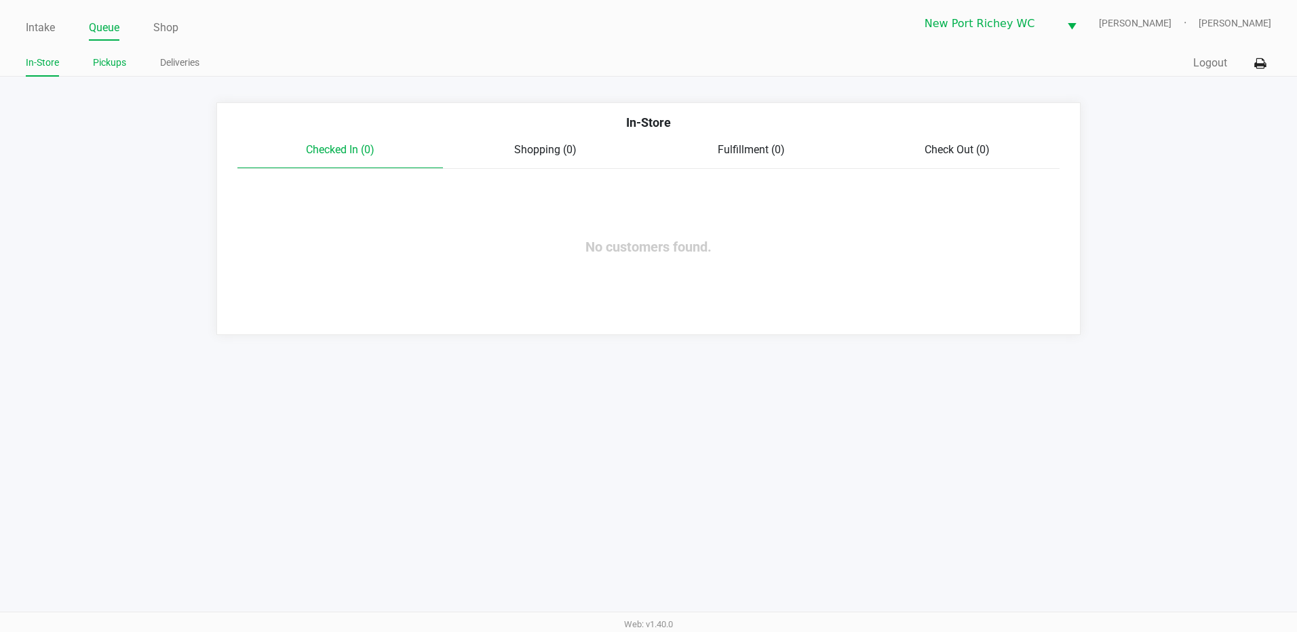
click at [108, 64] on link "Pickups" at bounding box center [109, 62] width 33 height 17
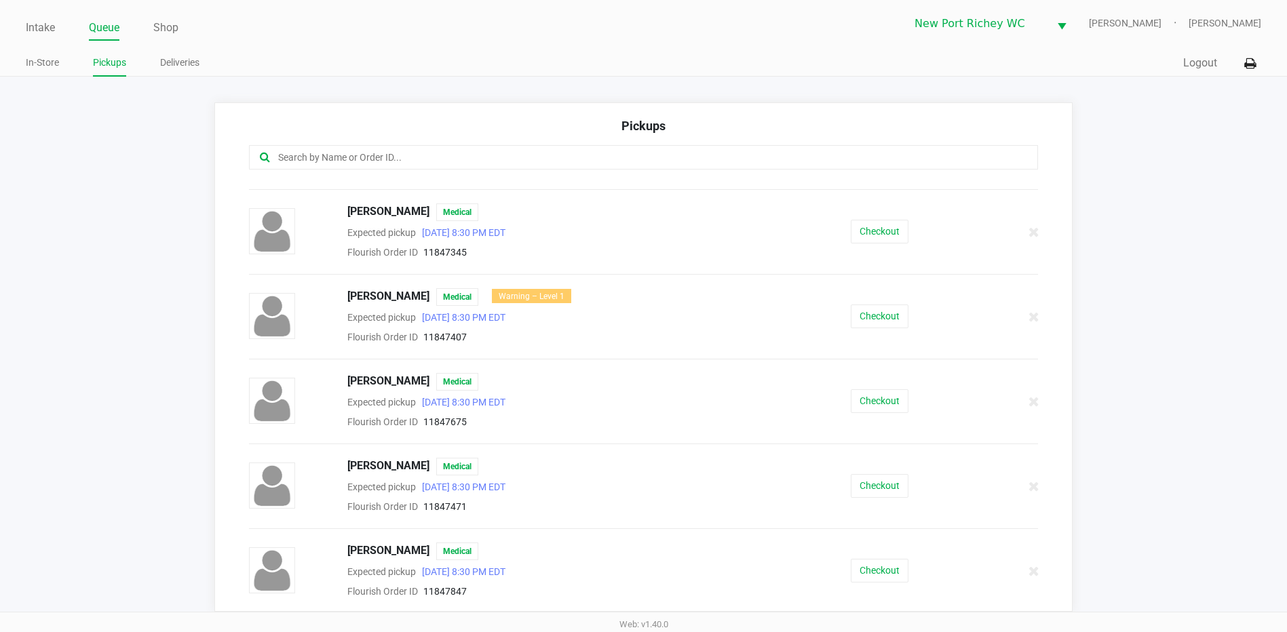
scroll to position [918, 0]
click at [374, 547] on span "Timothy Powell" at bounding box center [388, 550] width 82 height 18
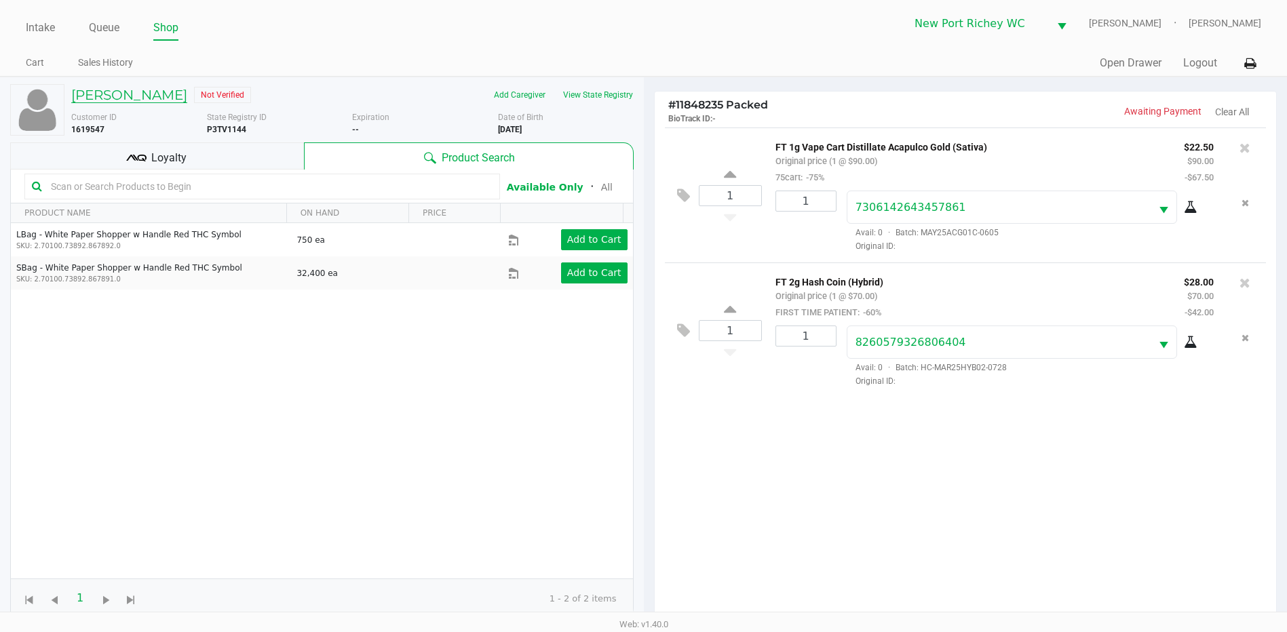
click at [104, 91] on h5 "Timothy Powell" at bounding box center [129, 95] width 116 height 16
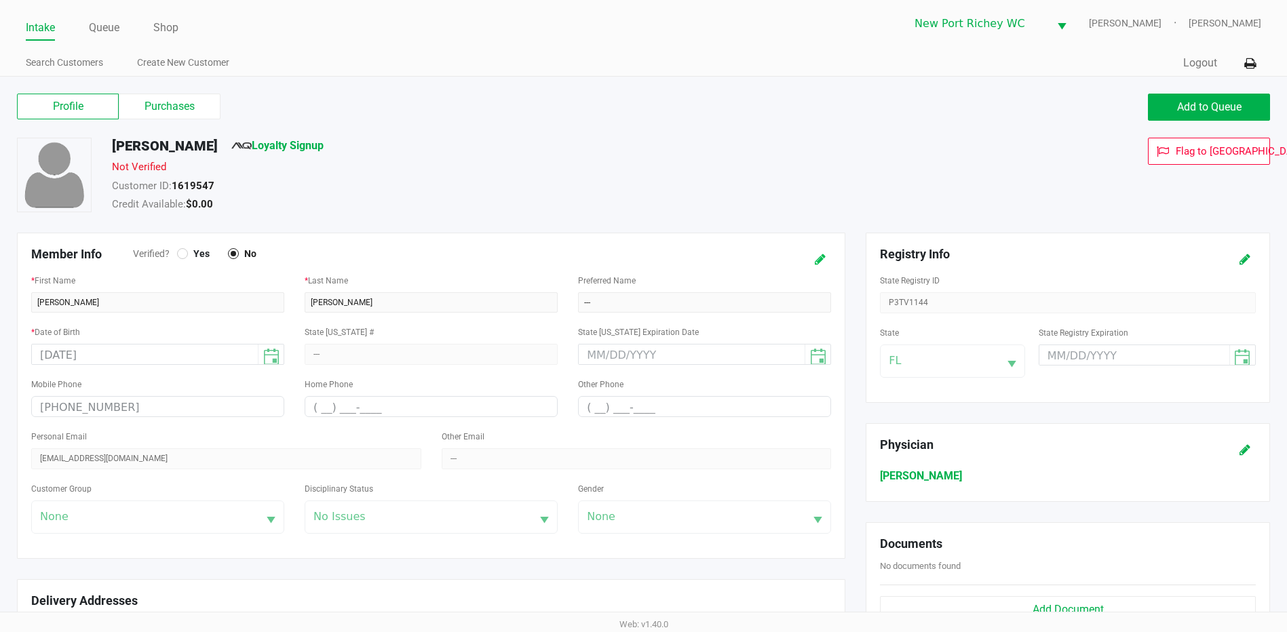
click at [817, 258] on icon at bounding box center [820, 259] width 11 height 9
click at [184, 253] on div at bounding box center [182, 253] width 5 height 5
click at [806, 258] on icon at bounding box center [806, 259] width 11 height 9
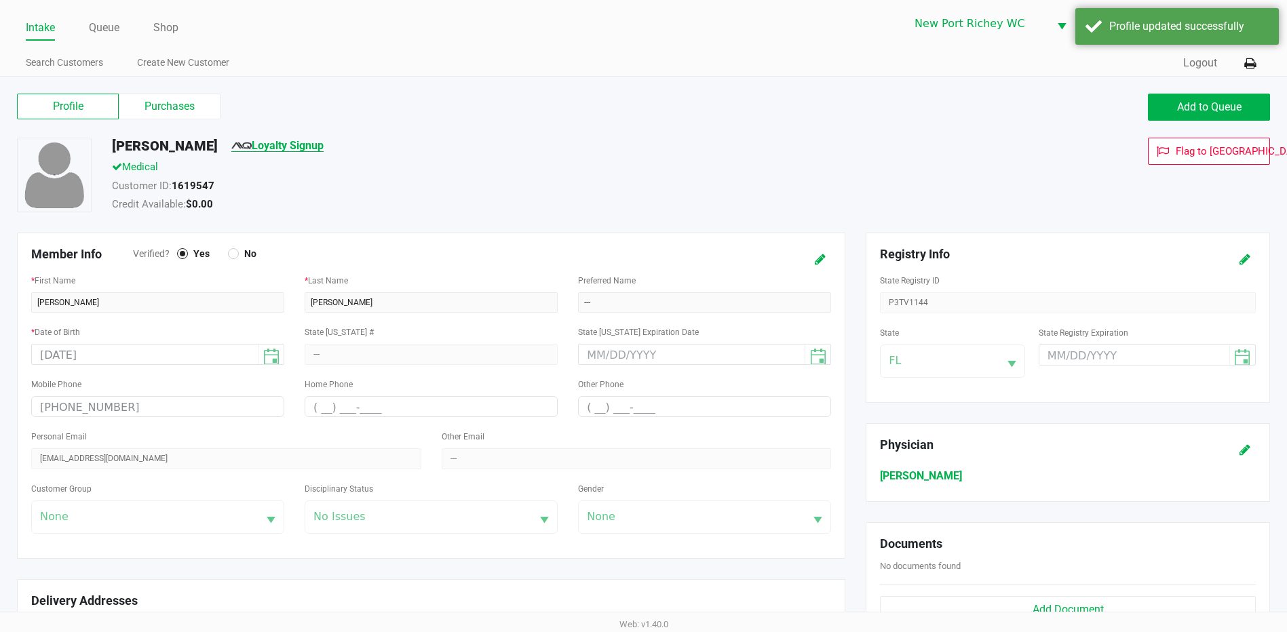
click at [271, 144] on link "Loyalty Signup" at bounding box center [277, 145] width 92 height 13
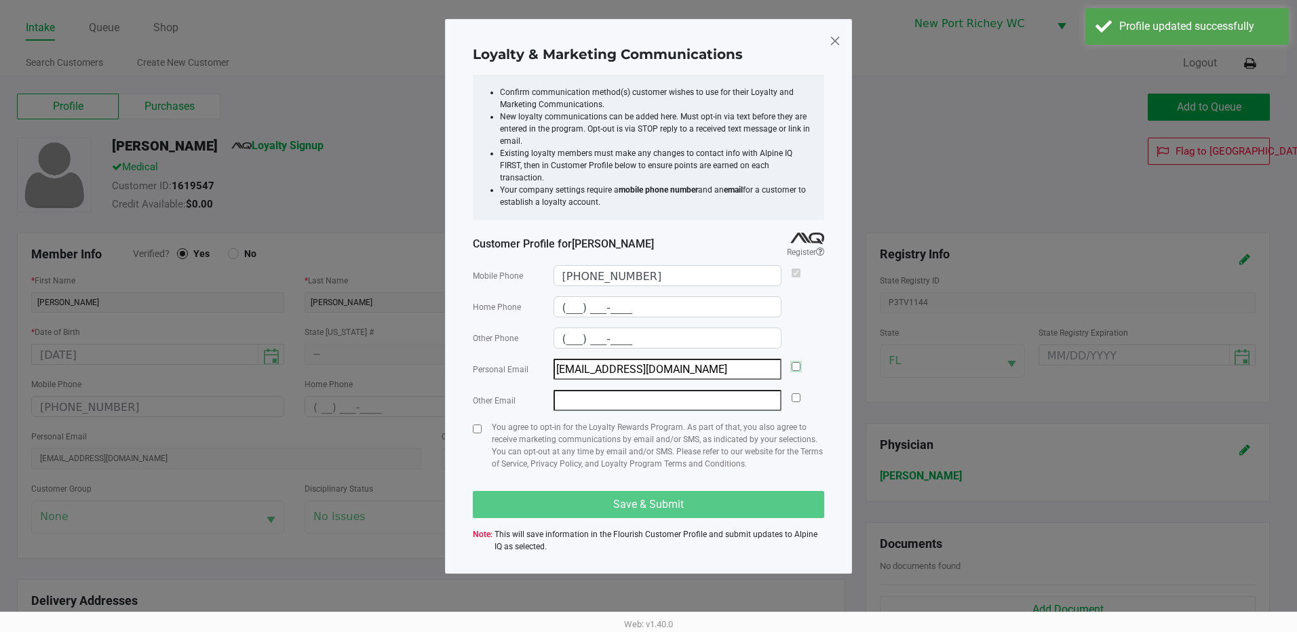
click at [793, 362] on input "checkbox" at bounding box center [796, 366] width 9 height 9
checkbox input "true"
click at [475, 425] on input "checkbox" at bounding box center [477, 429] width 9 height 9
checkbox input "true"
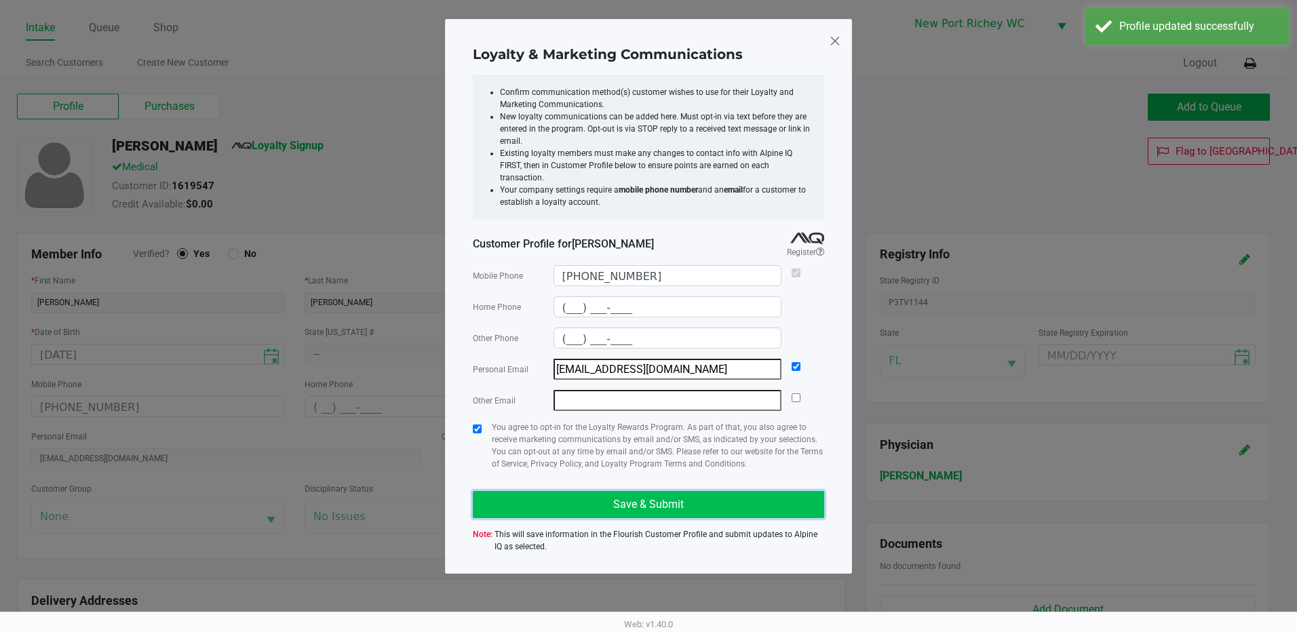
click at [604, 492] on button "Save & Submit" at bounding box center [648, 504] width 351 height 27
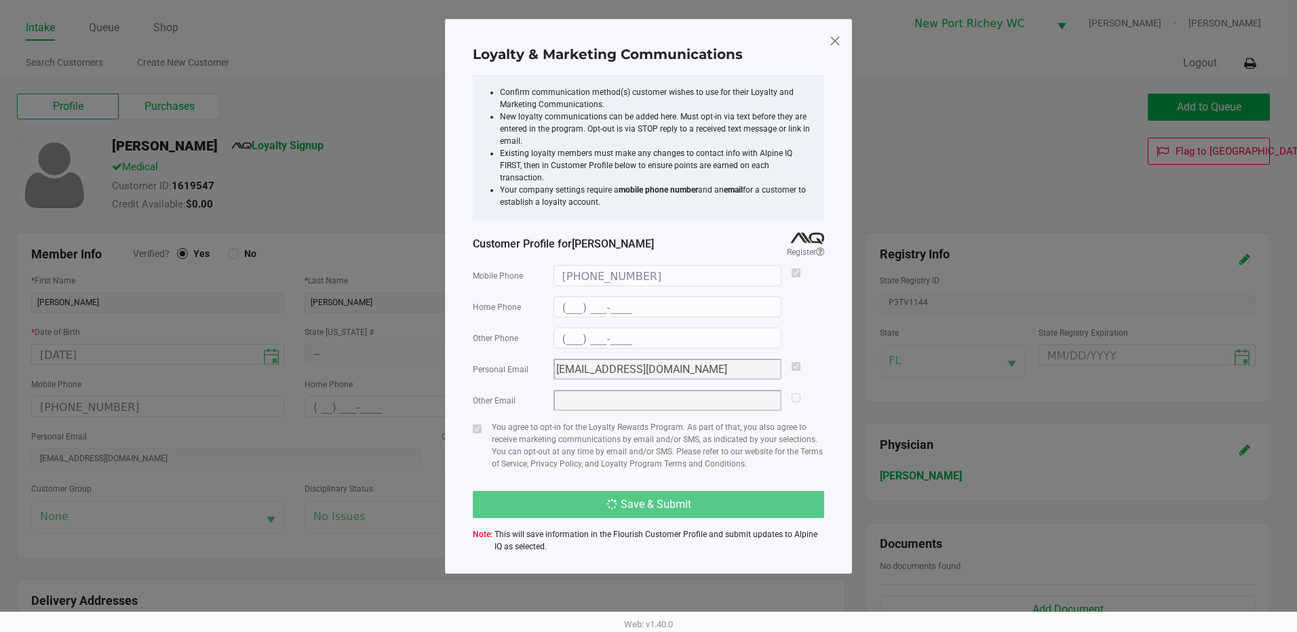
type input "(___) ___-____"
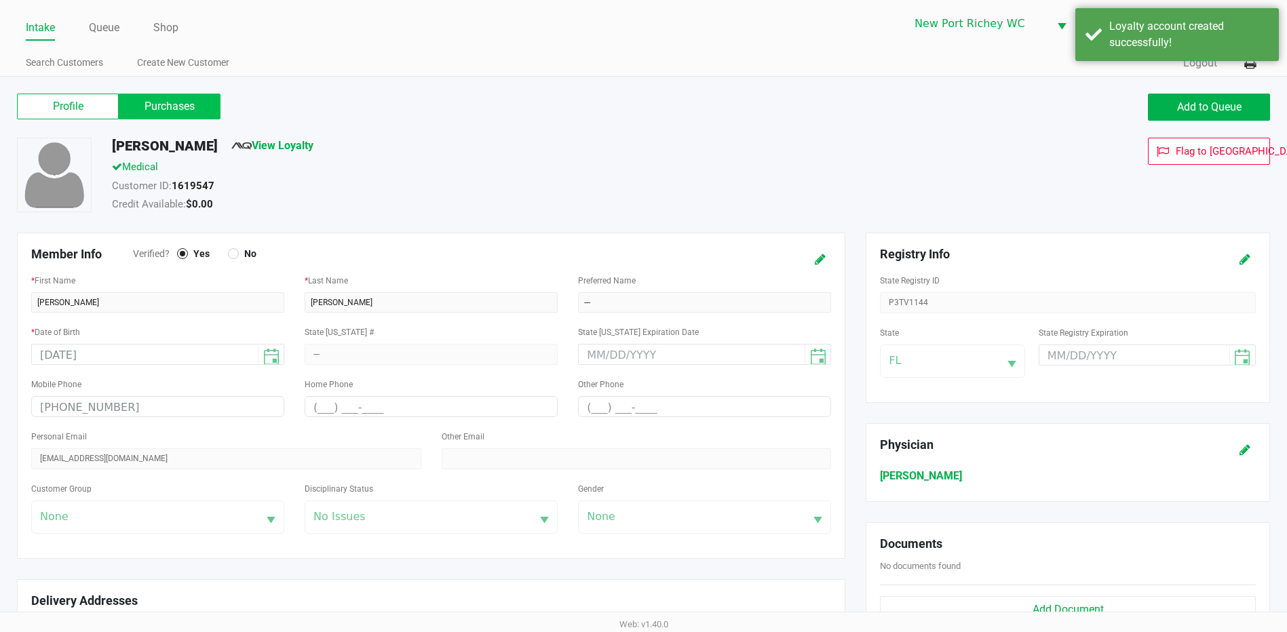
click at [168, 102] on label "Purchases" at bounding box center [170, 107] width 102 height 26
click at [0, 0] on 1 "Purchases" at bounding box center [0, 0] width 0 height 0
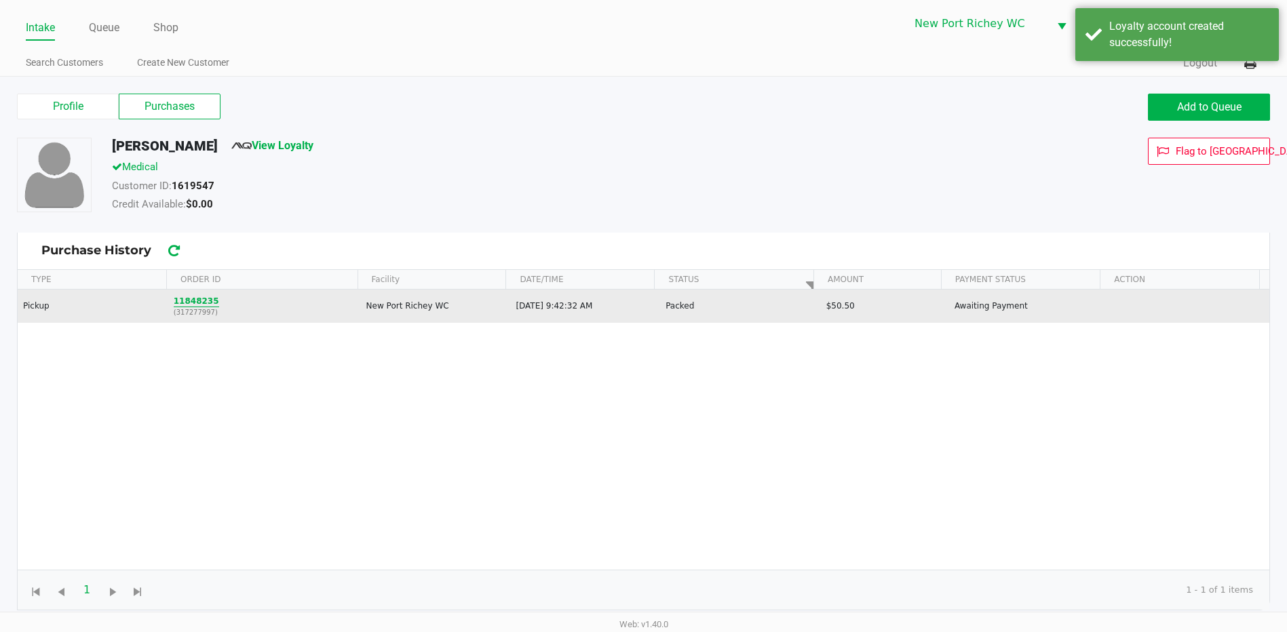
click at [198, 298] on button "11848235" at bounding box center [196, 301] width 45 height 12
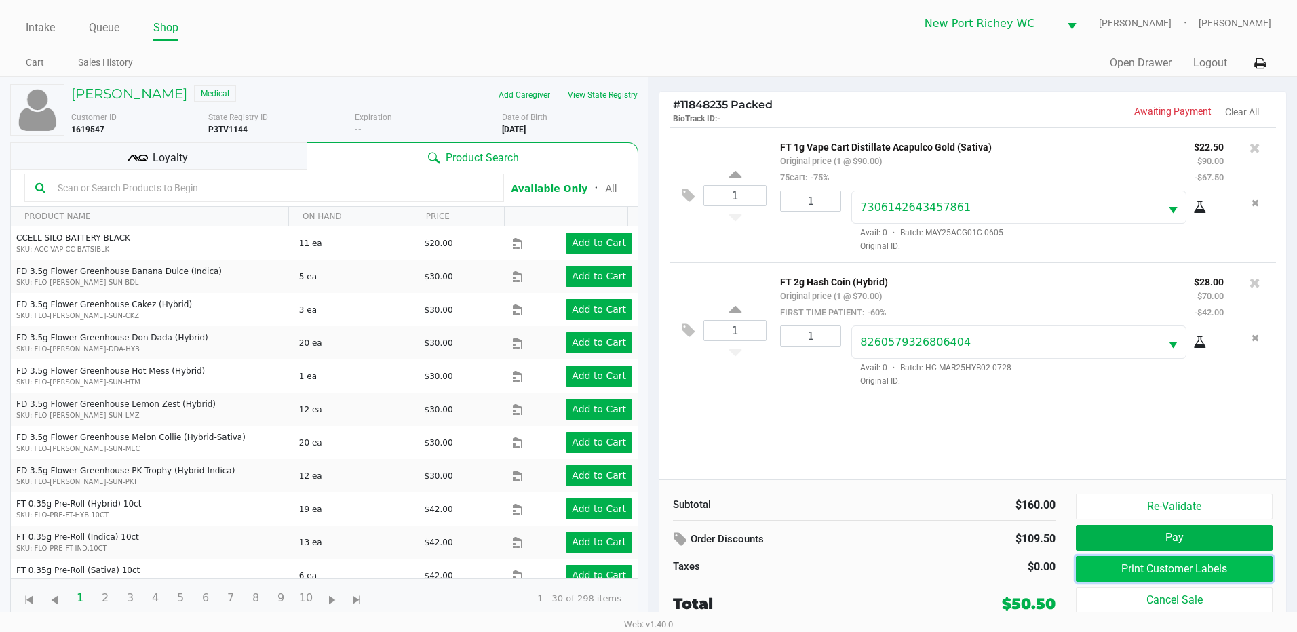
click at [1146, 570] on button "Print Customer Labels" at bounding box center [1174, 569] width 197 height 26
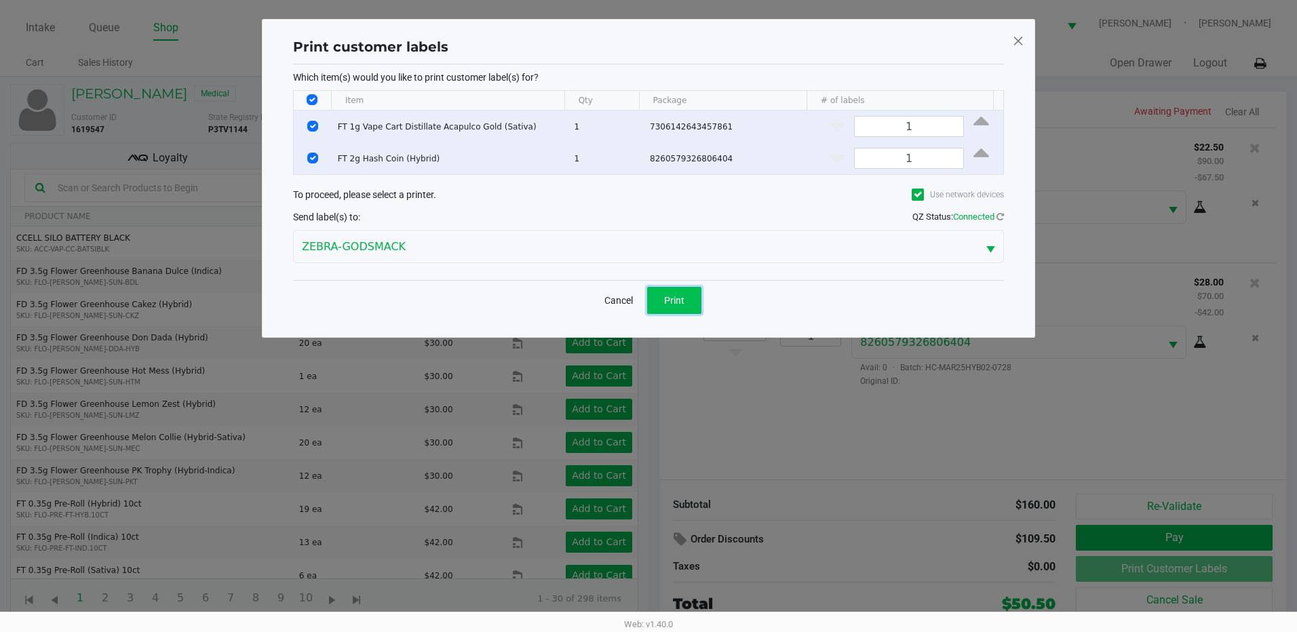
click at [674, 305] on span "Print" at bounding box center [674, 300] width 20 height 11
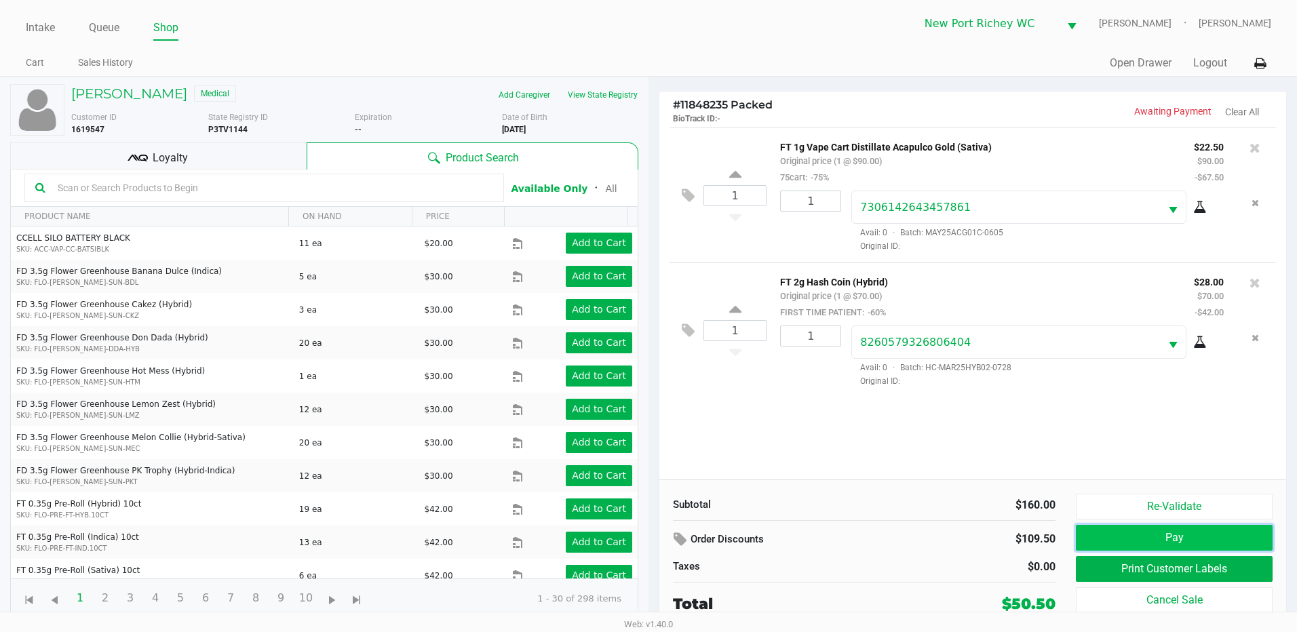
click at [1181, 535] on button "Pay" at bounding box center [1174, 538] width 197 height 26
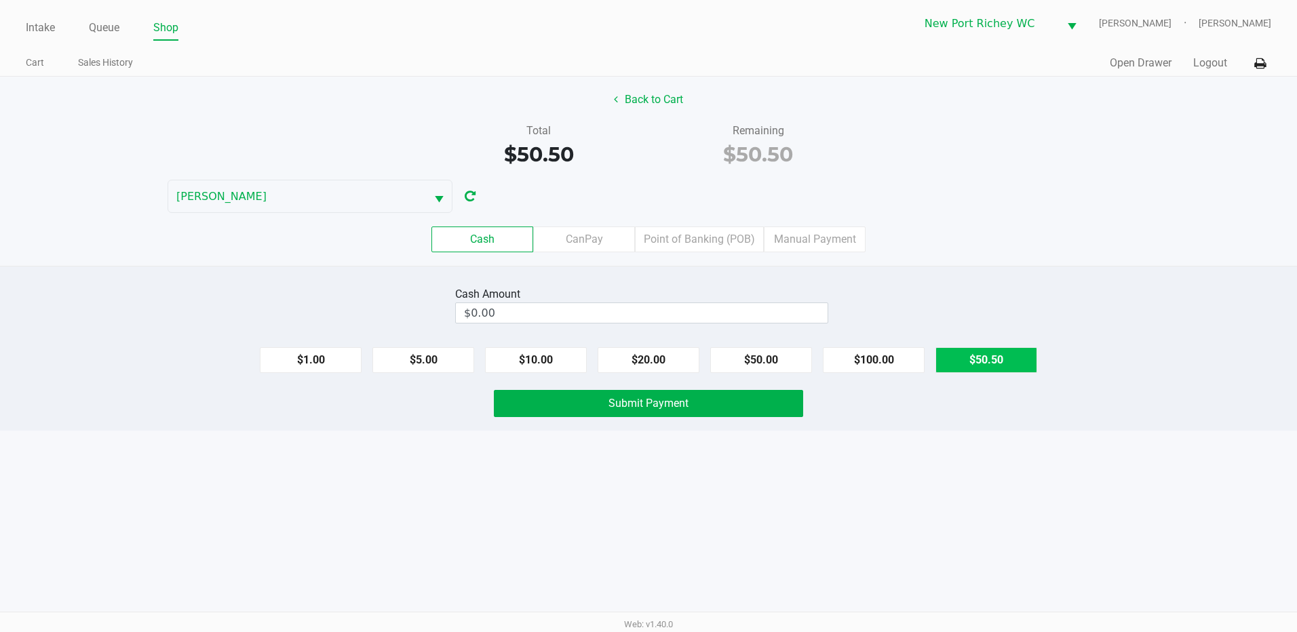
click at [965, 362] on button "$50.50" at bounding box center [986, 360] width 102 height 26
type input "$50.50"
click at [730, 401] on button "Submit Payment" at bounding box center [648, 403] width 309 height 27
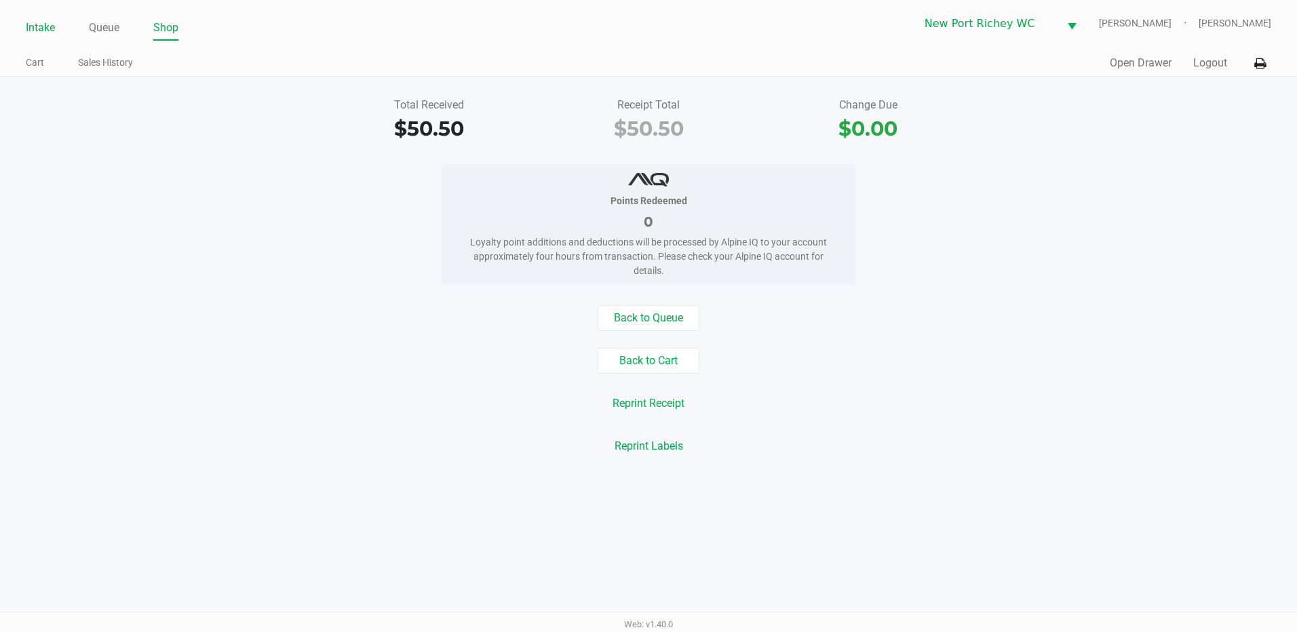
click at [45, 25] on link "Intake" at bounding box center [40, 27] width 29 height 19
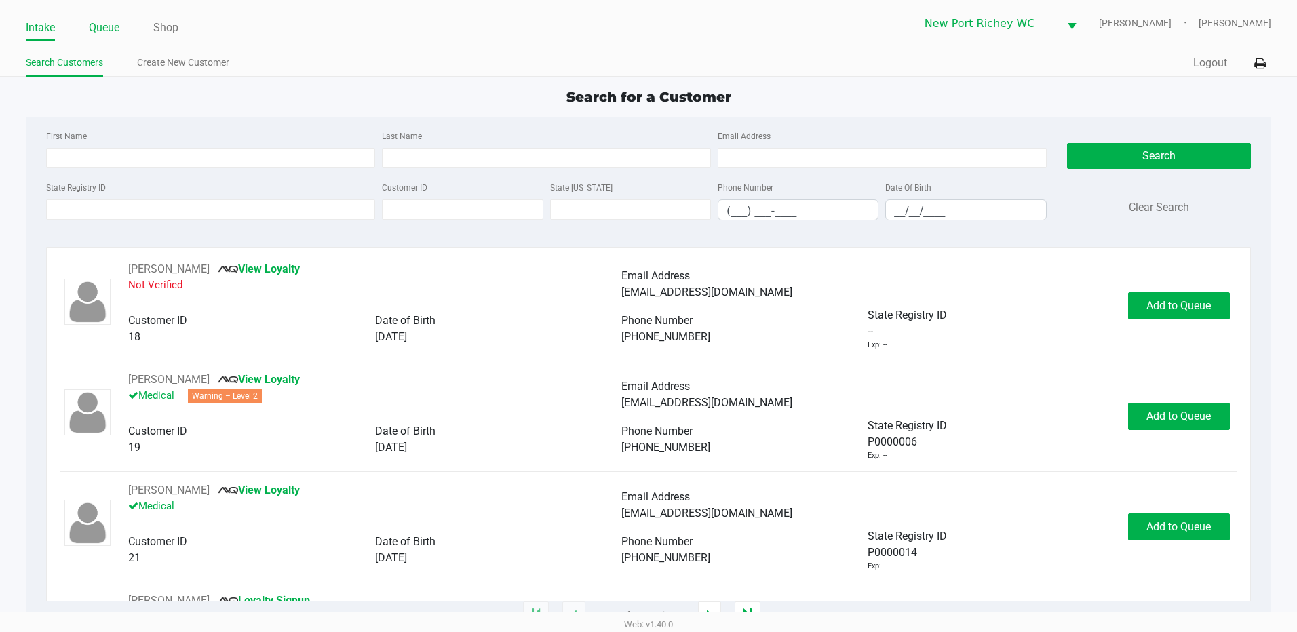
click at [104, 26] on link "Queue" at bounding box center [104, 27] width 31 height 19
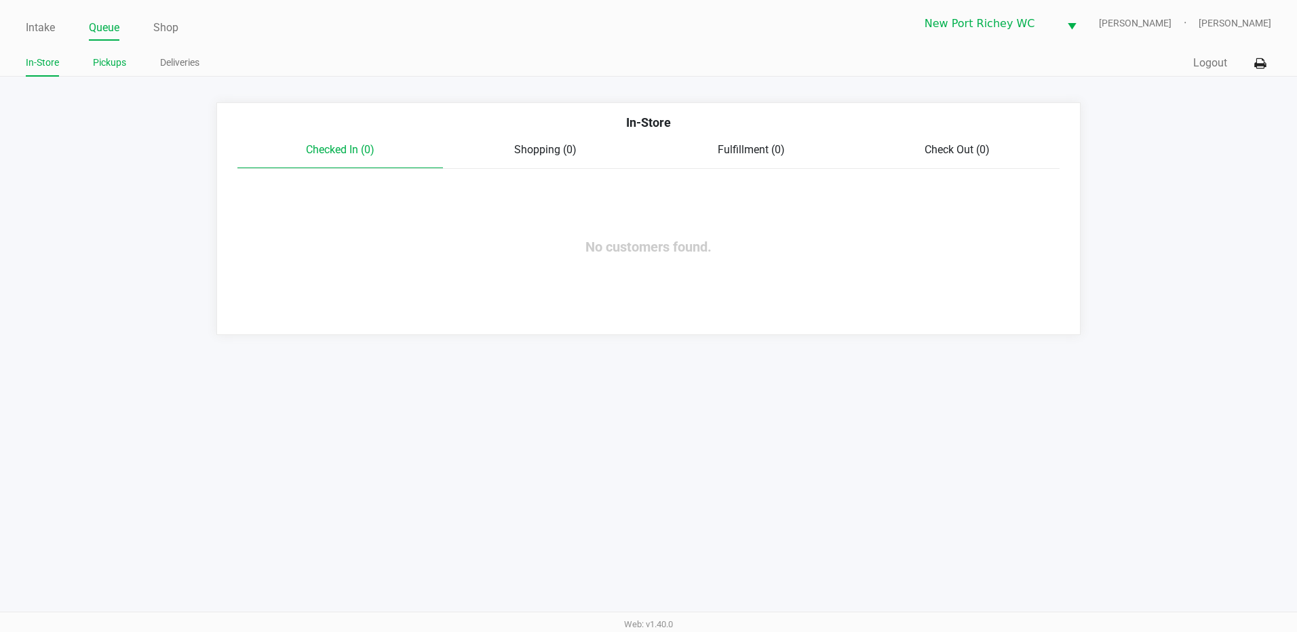
click at [113, 59] on link "Pickups" at bounding box center [109, 62] width 33 height 17
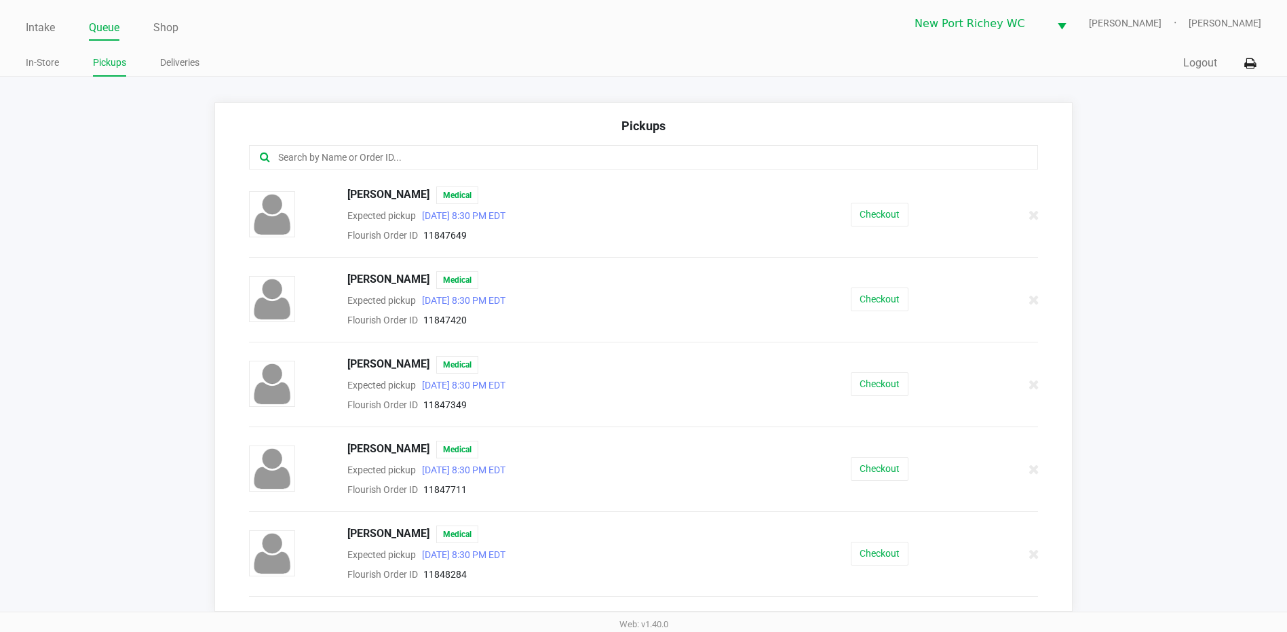
scroll to position [68, 0]
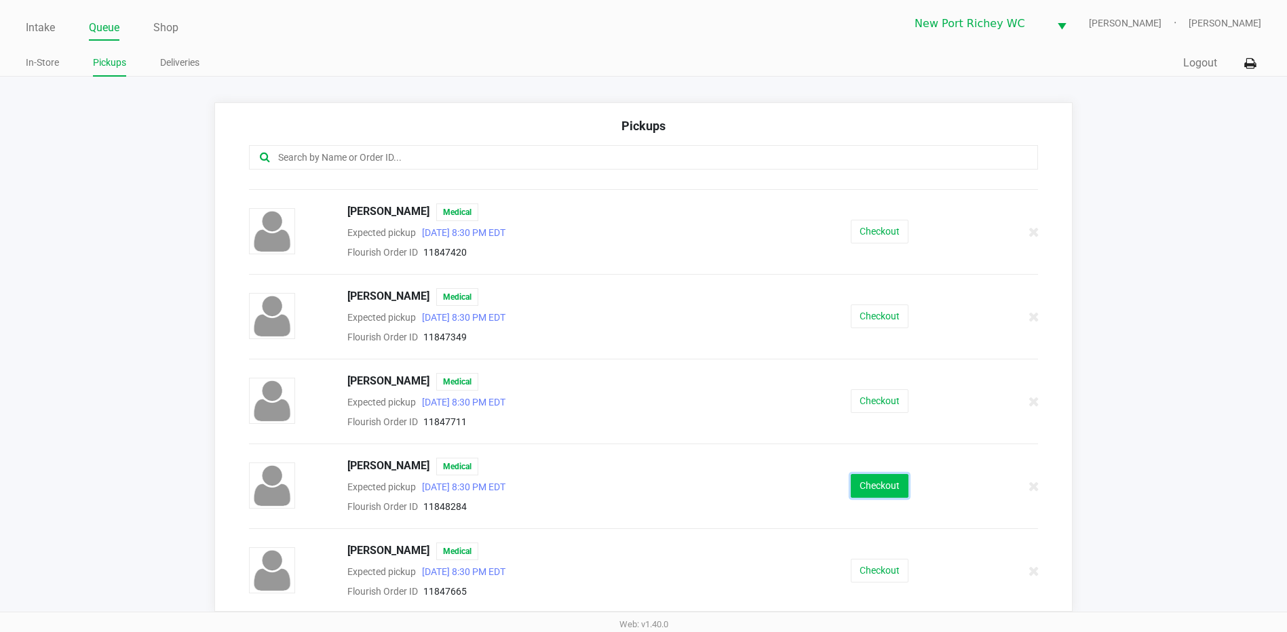
click at [862, 493] on button "Checkout" at bounding box center [880, 486] width 58 height 24
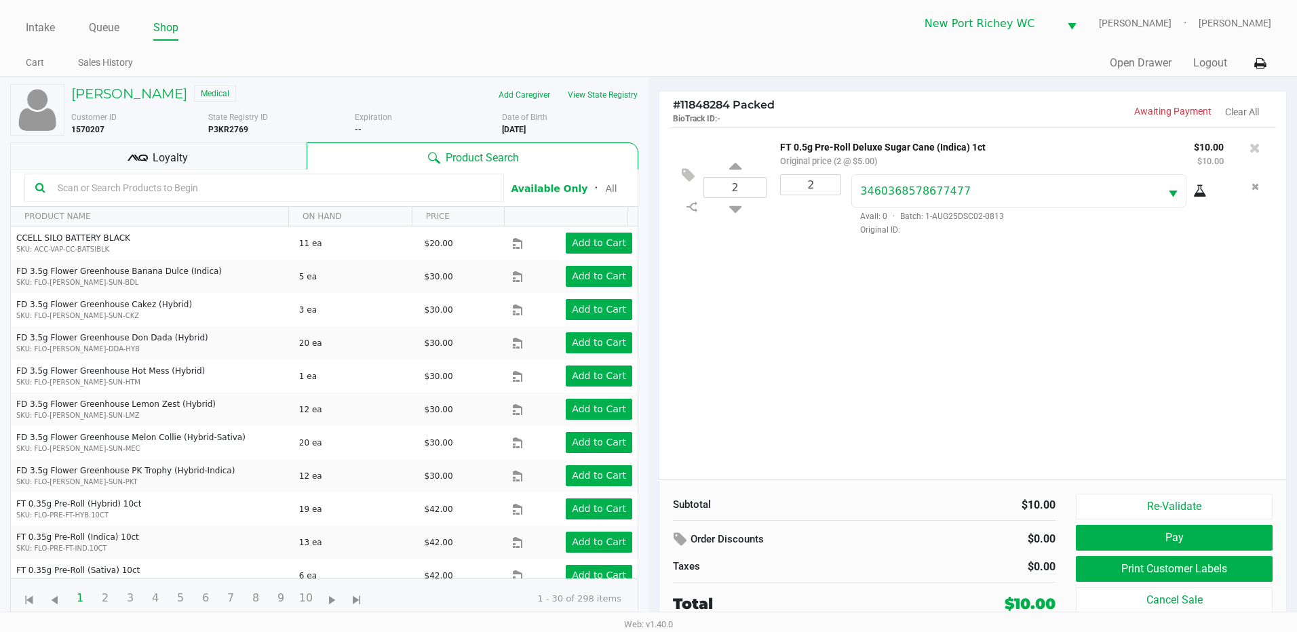
click at [177, 157] on span "Loyalty" at bounding box center [170, 158] width 35 height 16
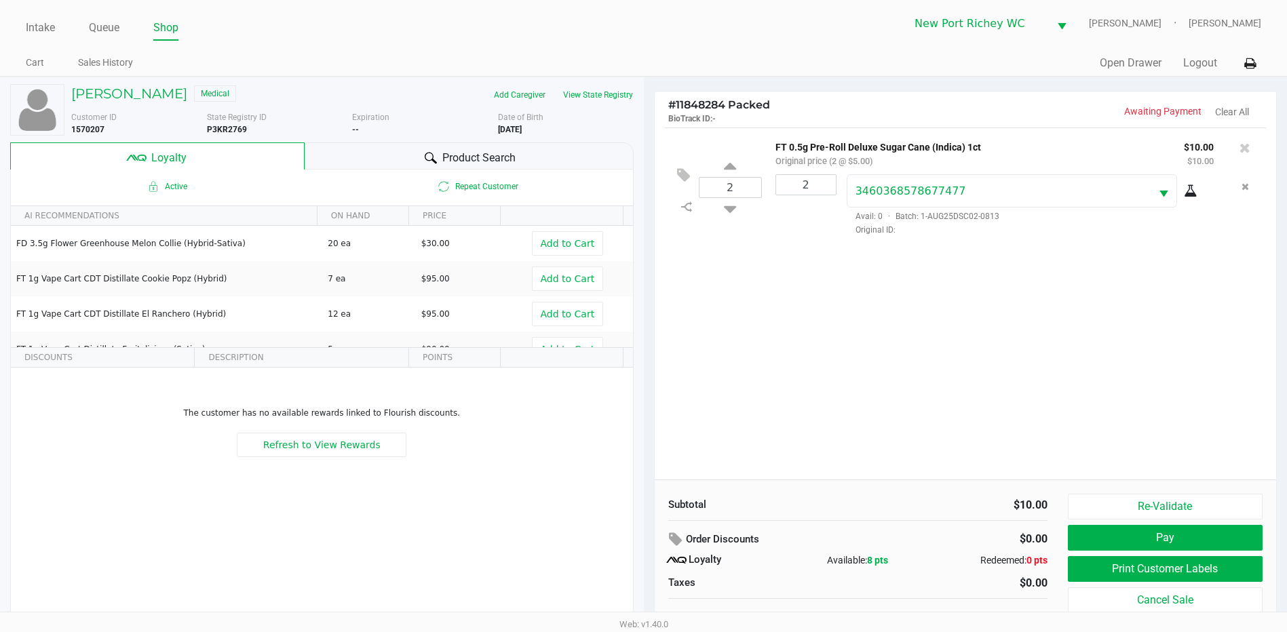
scroll to position [14, 0]
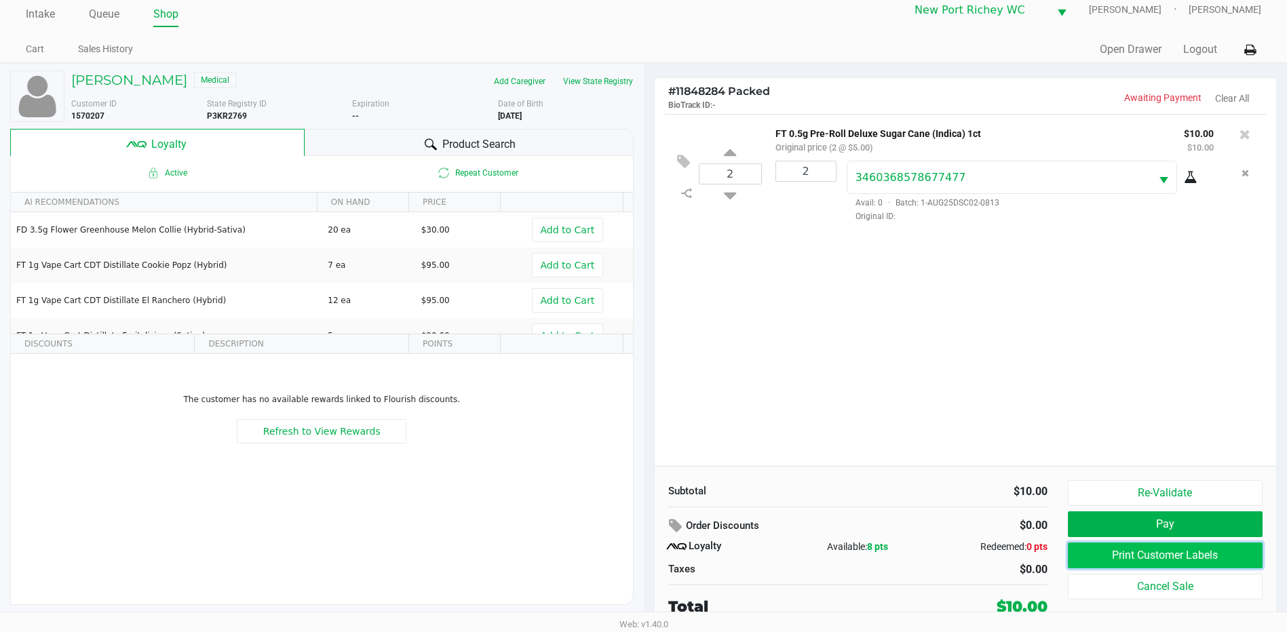
click at [1153, 553] on button "Print Customer Labels" at bounding box center [1165, 556] width 195 height 26
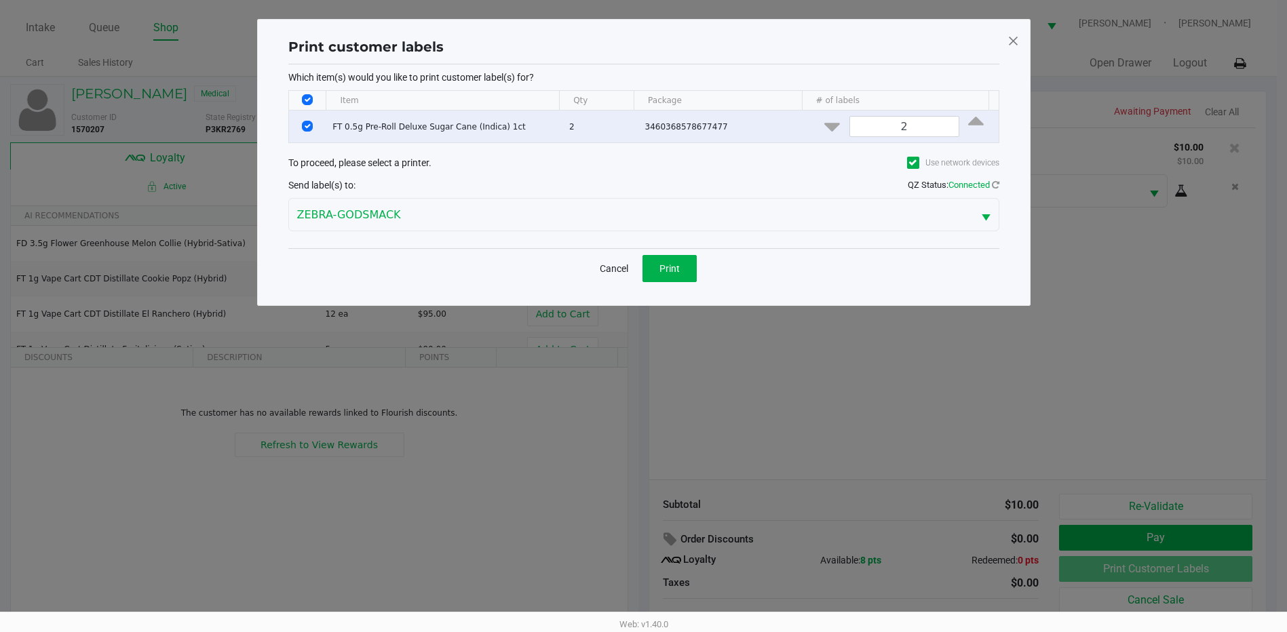
scroll to position [0, 0]
click at [679, 273] on span "Print" at bounding box center [674, 268] width 20 height 11
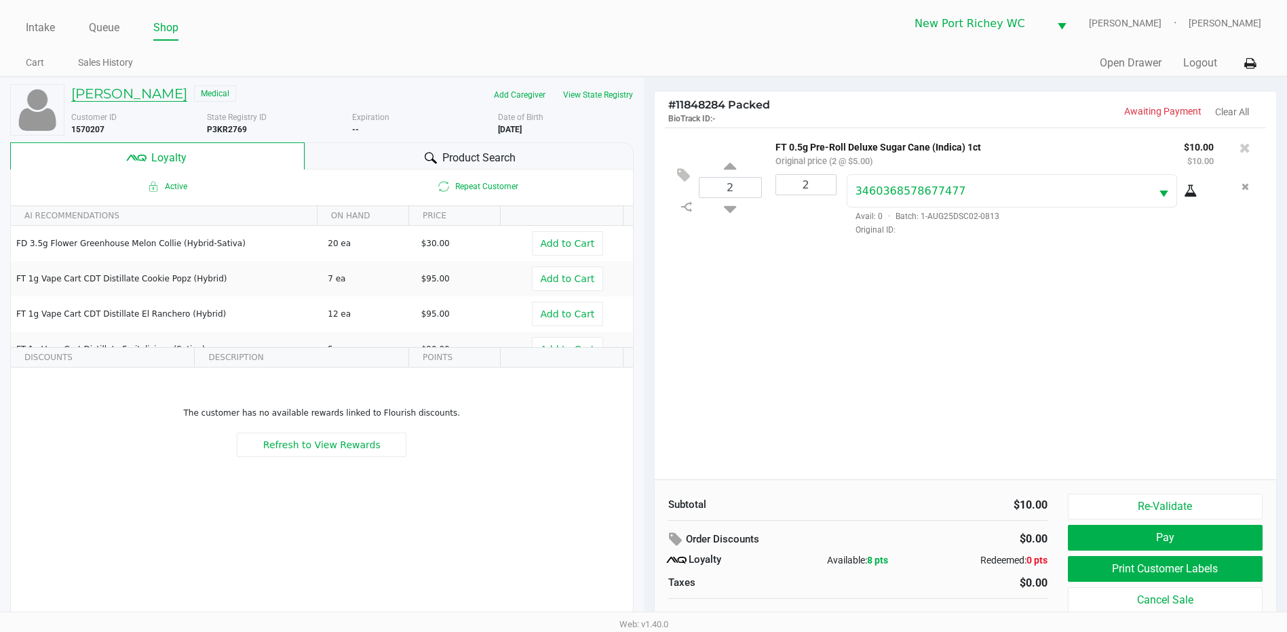
click at [119, 98] on h5 "George Ata" at bounding box center [129, 93] width 116 height 16
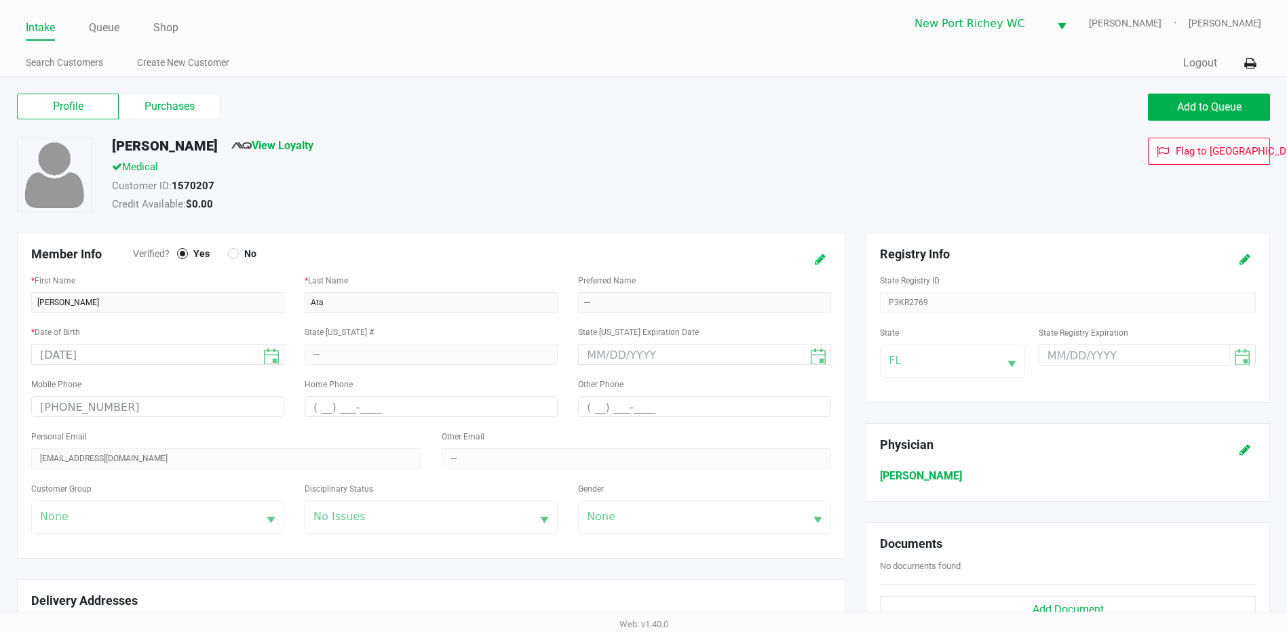
click at [821, 258] on icon at bounding box center [820, 259] width 11 height 9
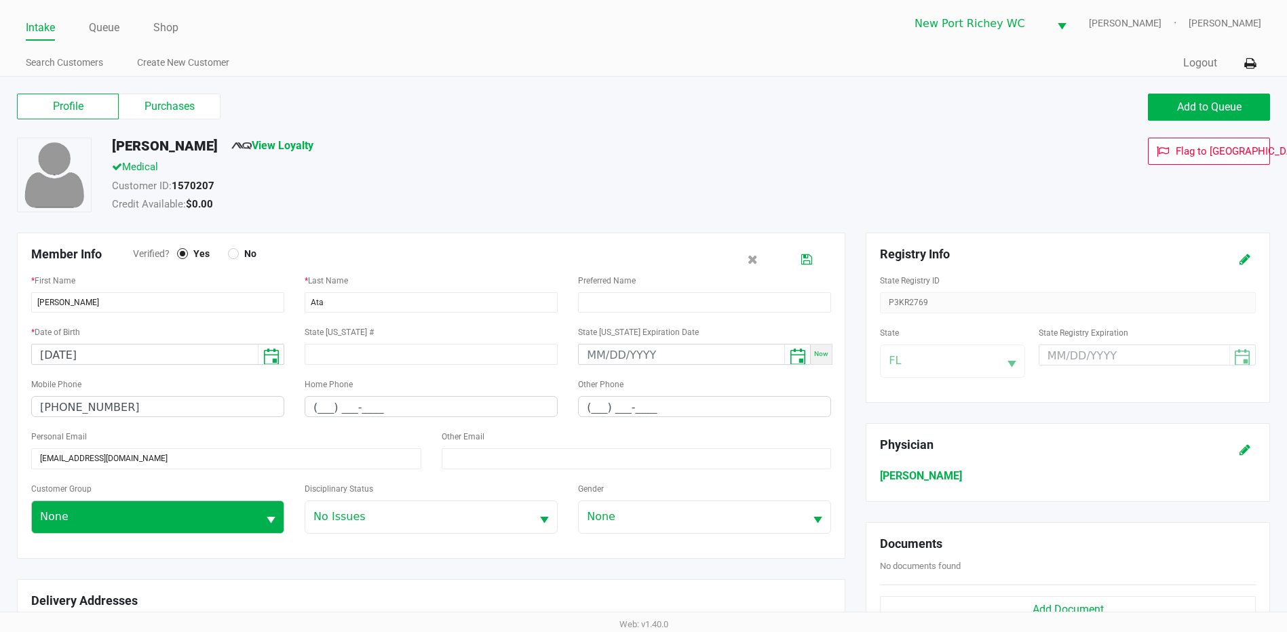
click at [272, 521] on span "Select" at bounding box center [270, 520] width 17 height 17
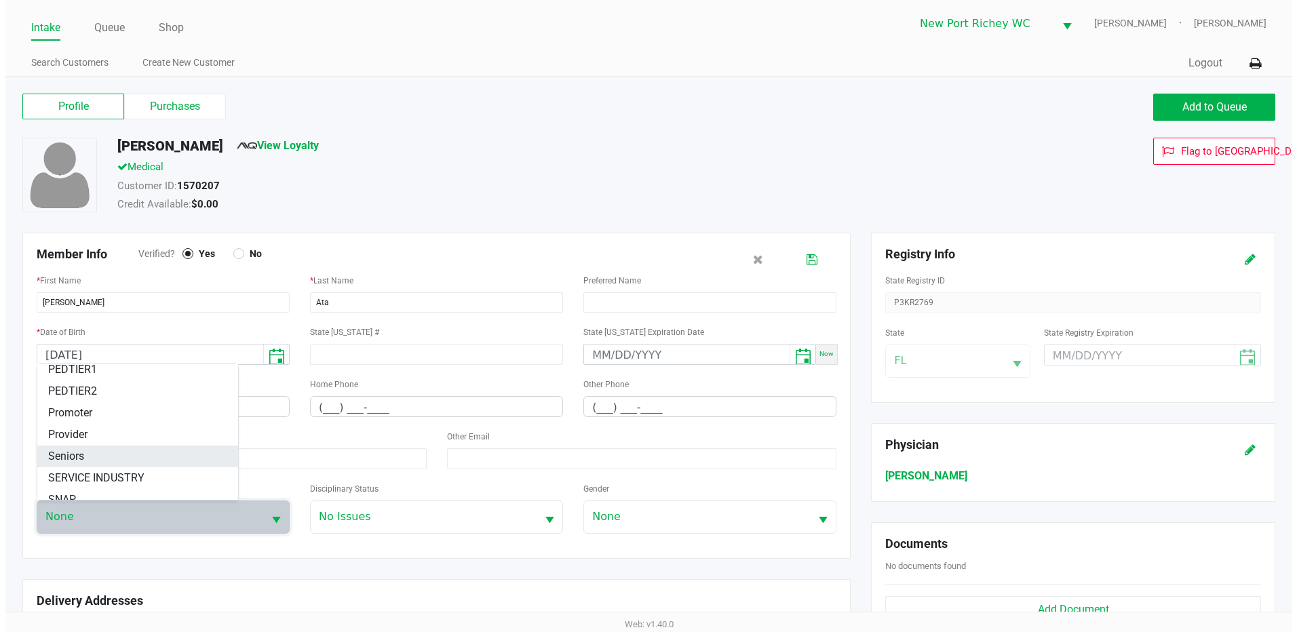
scroll to position [190, 0]
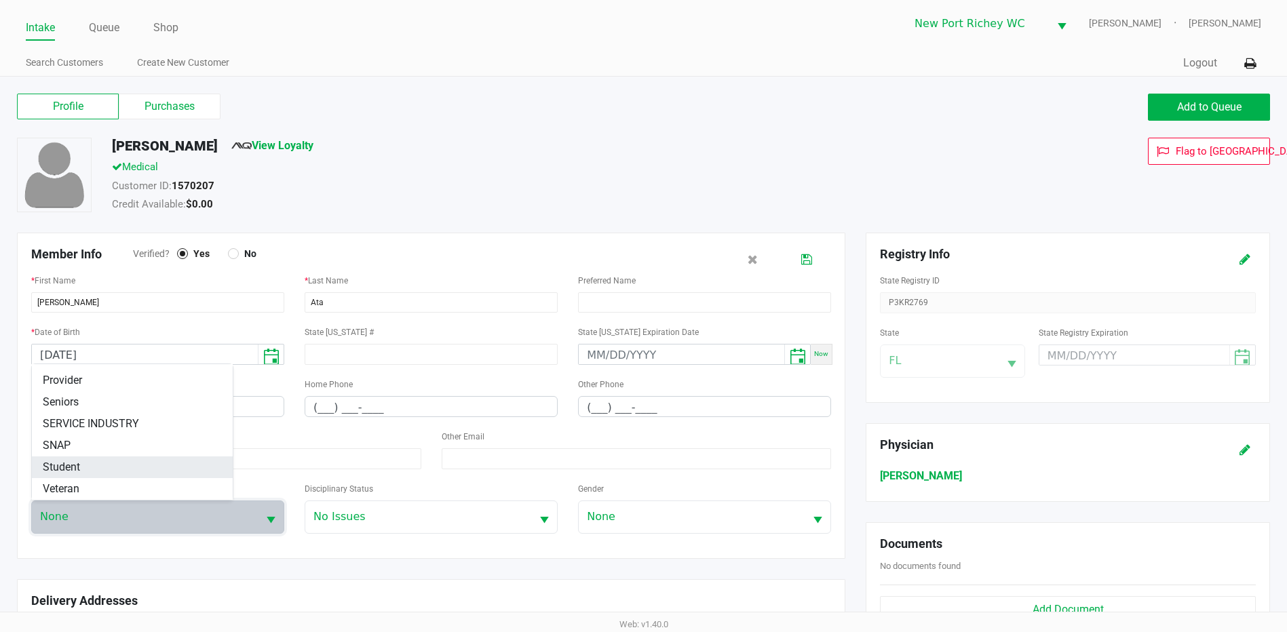
click at [96, 464] on li "Student" at bounding box center [132, 467] width 201 height 22
click at [808, 262] on icon at bounding box center [806, 259] width 11 height 9
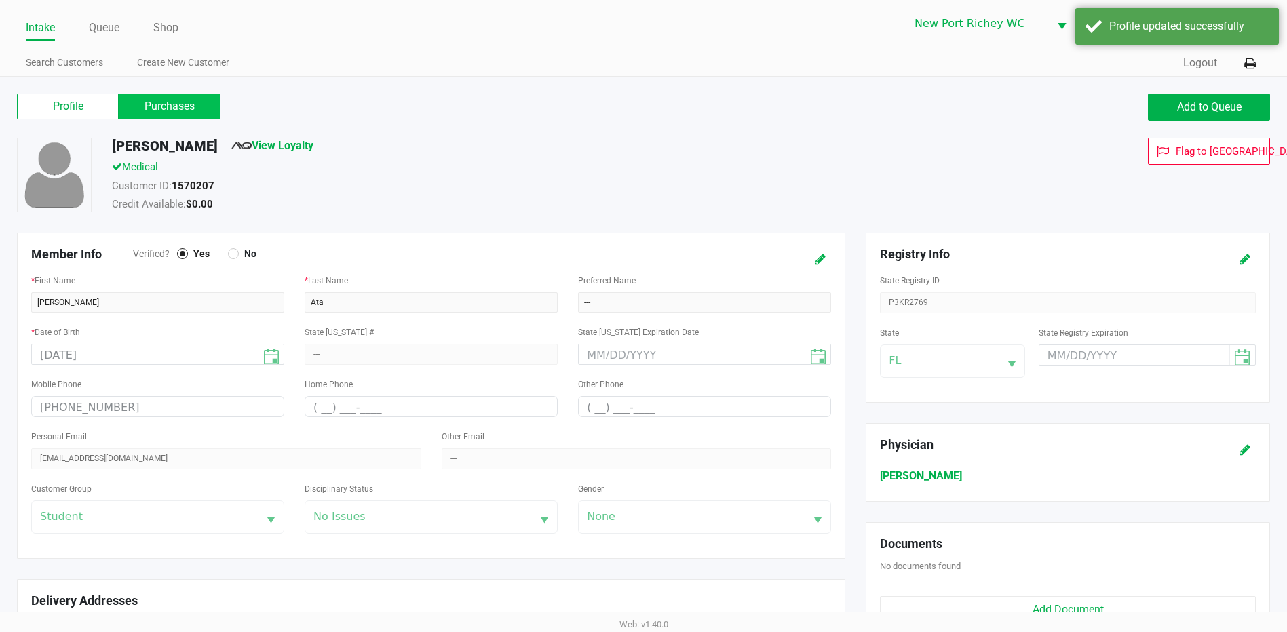
click at [166, 109] on label "Purchases" at bounding box center [170, 107] width 102 height 26
click at [0, 0] on 1 "Purchases" at bounding box center [0, 0] width 0 height 0
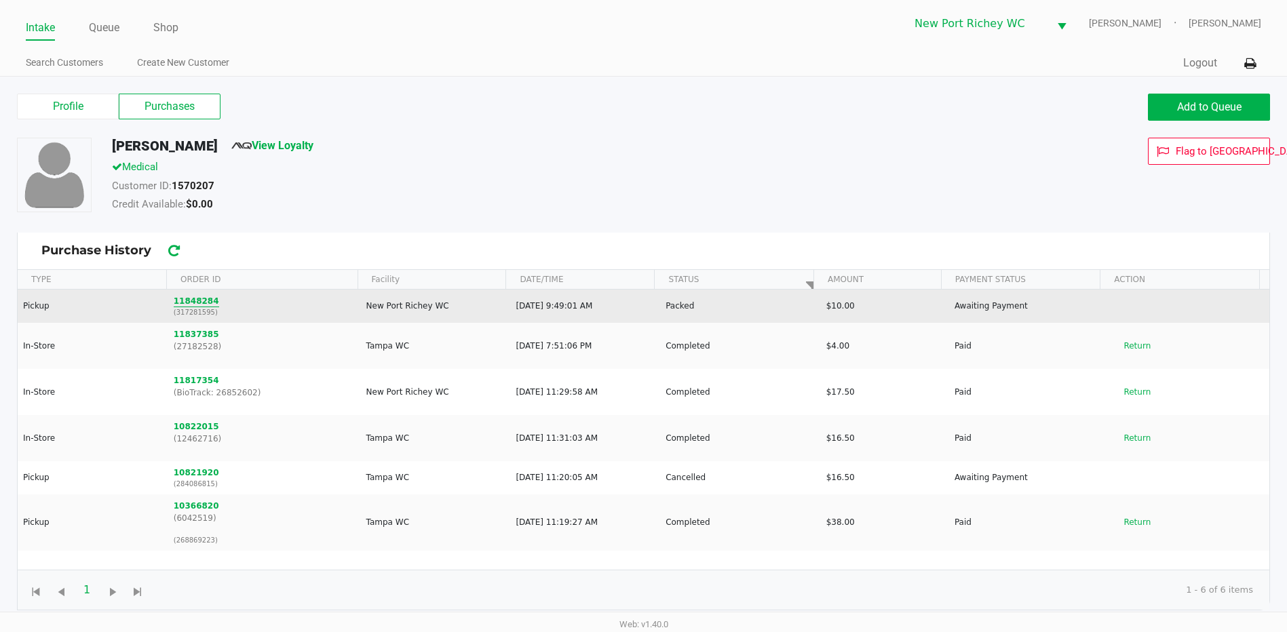
click at [185, 298] on button "11848284" at bounding box center [196, 301] width 45 height 12
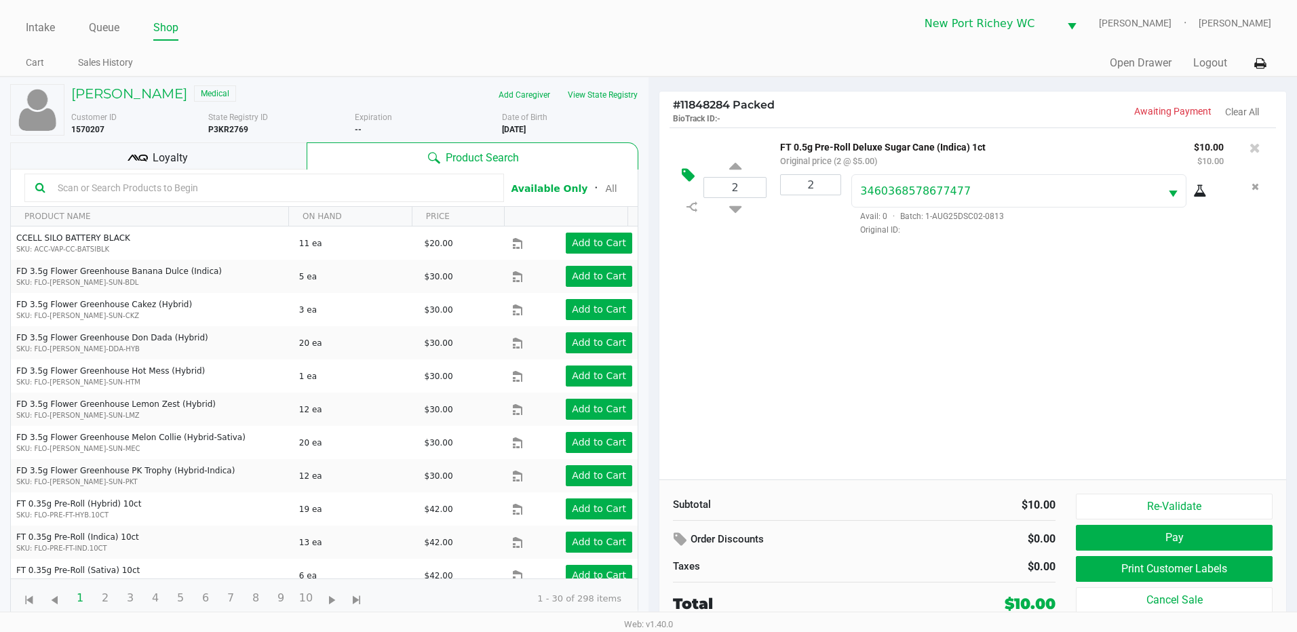
click at [683, 178] on icon at bounding box center [688, 176] width 13 height 16
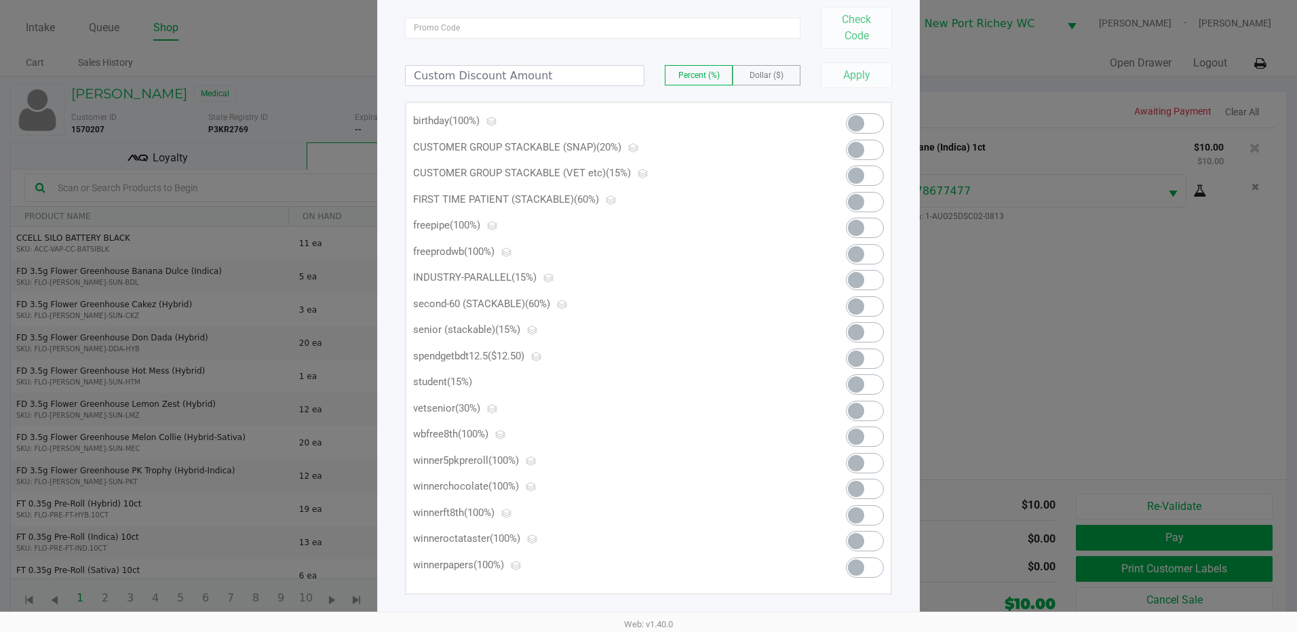
scroll to position [105, 0]
click at [873, 385] on span at bounding box center [865, 382] width 38 height 20
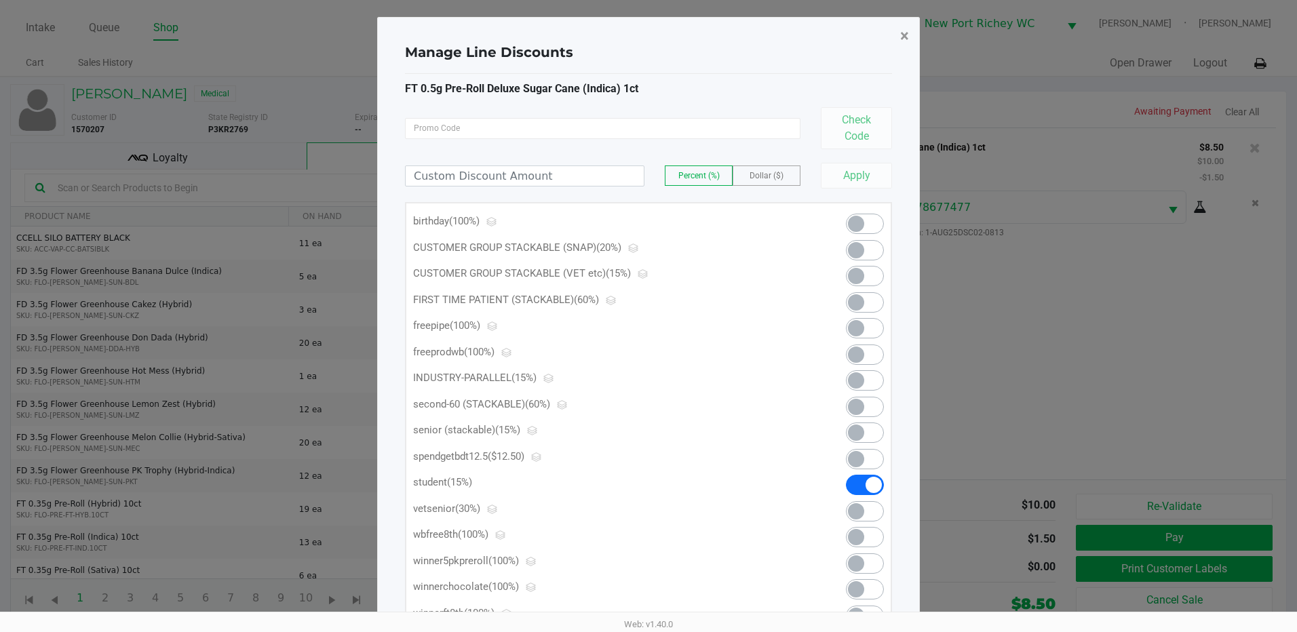
scroll to position [0, 0]
click at [905, 35] on span "×" at bounding box center [904, 37] width 9 height 19
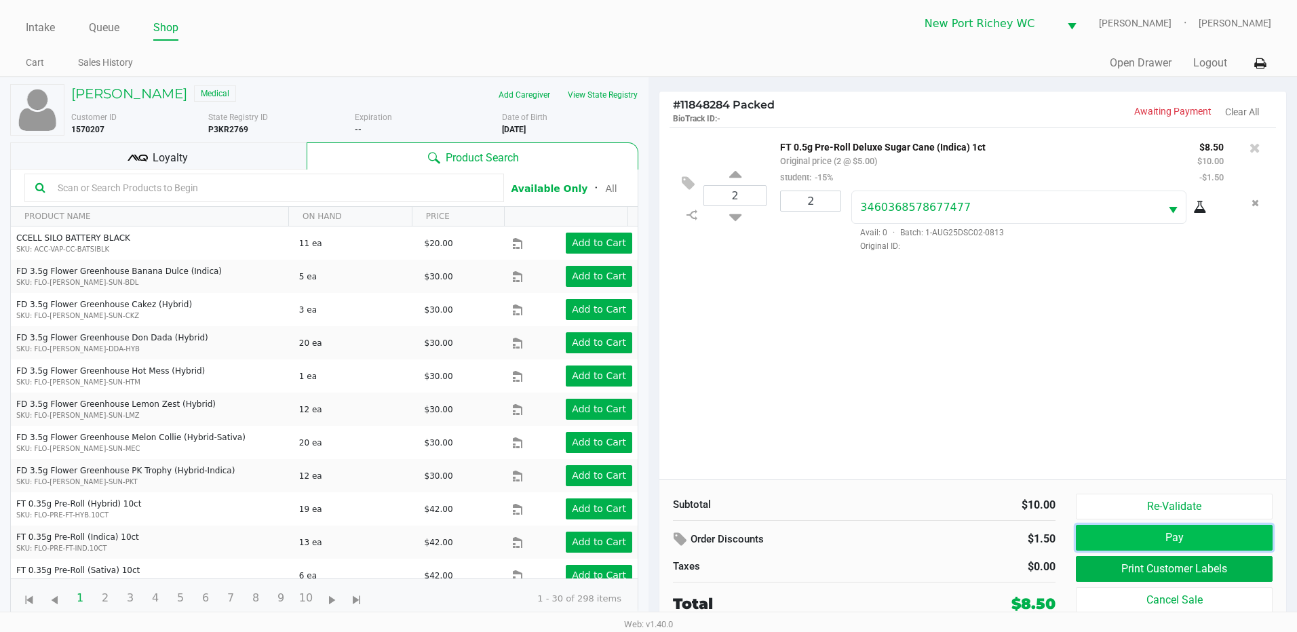
click at [1178, 540] on button "Pay" at bounding box center [1174, 538] width 197 height 26
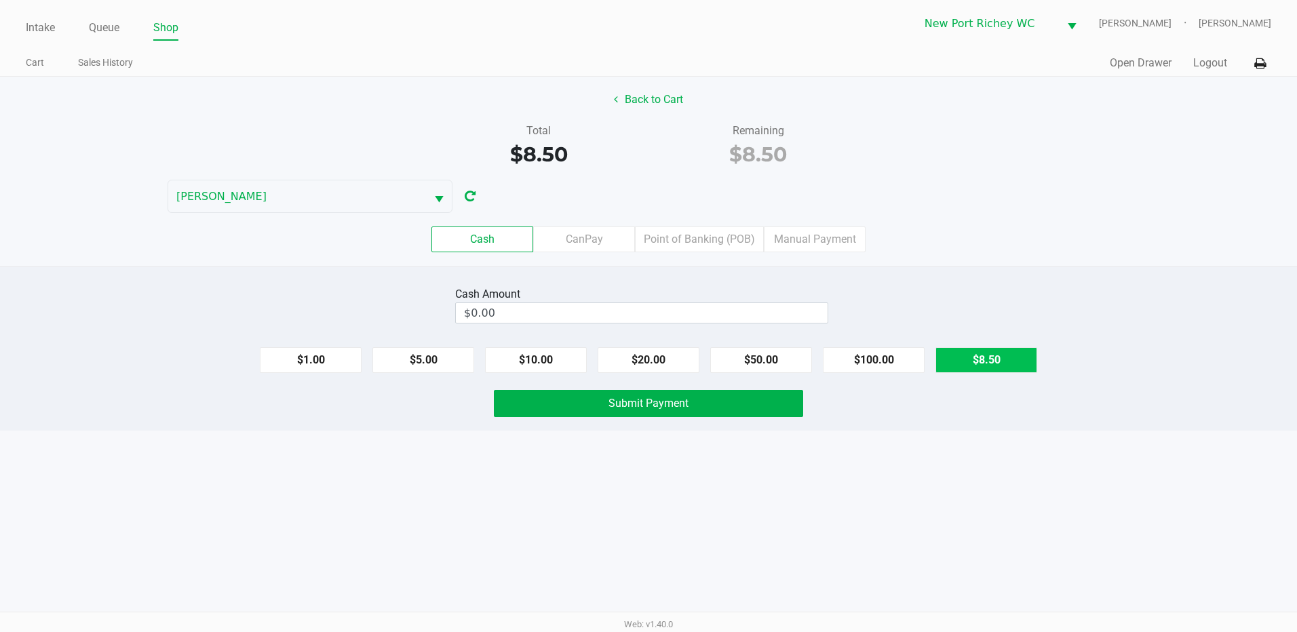
click at [1007, 357] on button "$8.50" at bounding box center [986, 360] width 102 height 26
type input "$8.50"
click at [687, 408] on span "Submit Payment" at bounding box center [648, 403] width 80 height 13
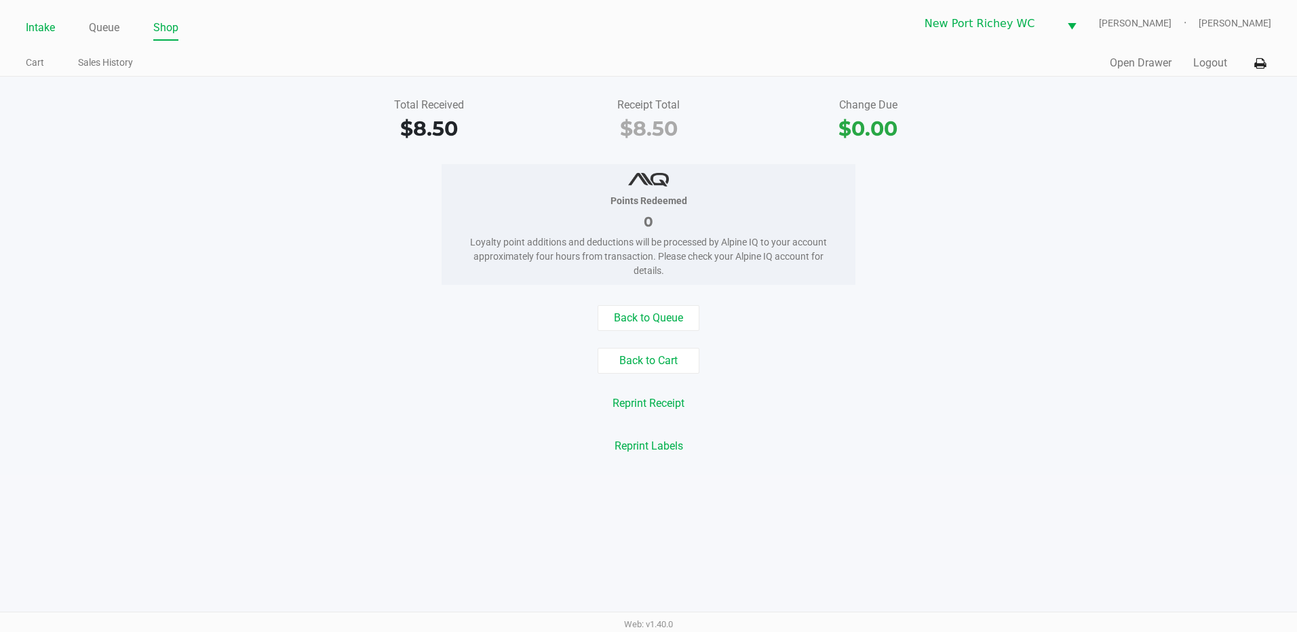
click at [43, 28] on link "Intake" at bounding box center [40, 27] width 29 height 19
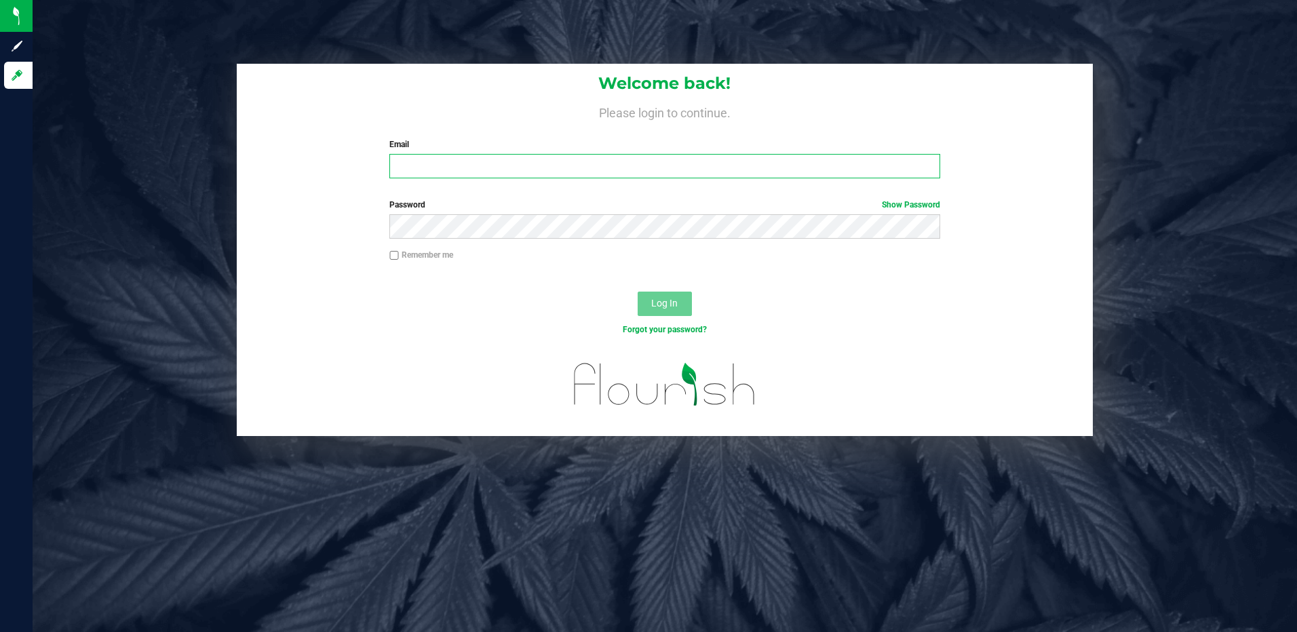
click at [471, 165] on input "Email" at bounding box center [664, 166] width 551 height 24
type input "[EMAIL_ADDRESS][DOMAIN_NAME]"
click at [638, 292] on button "Log In" at bounding box center [665, 304] width 54 height 24
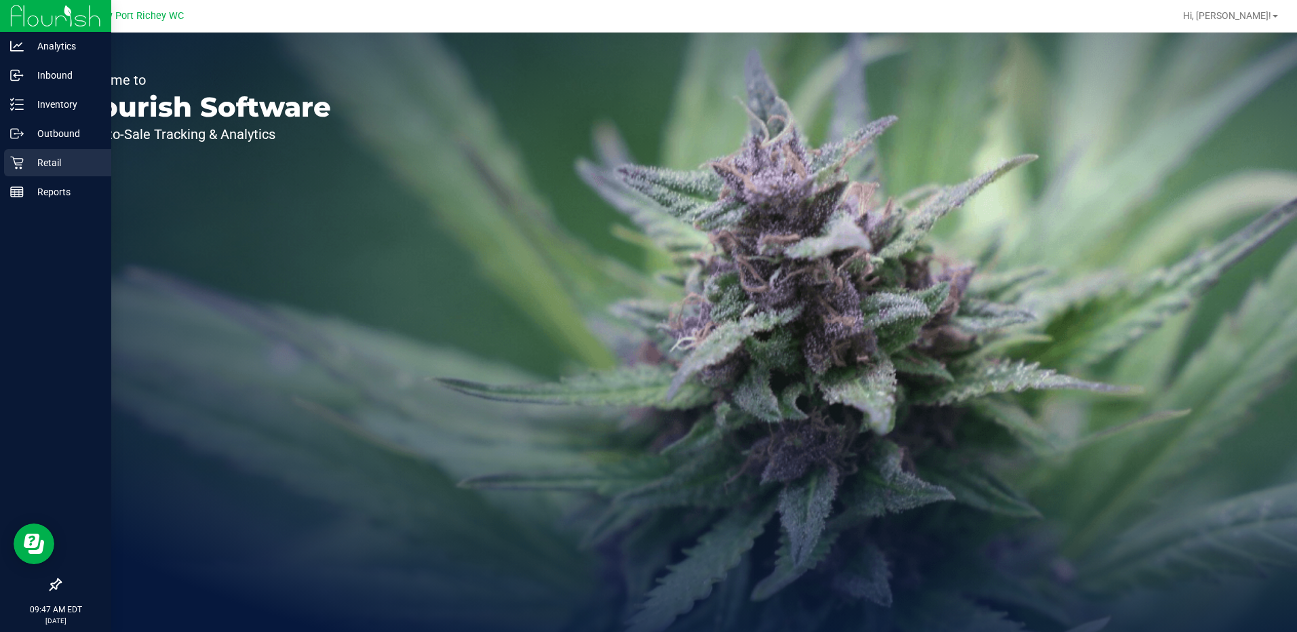
click at [48, 157] on p "Retail" at bounding box center [64, 163] width 81 height 16
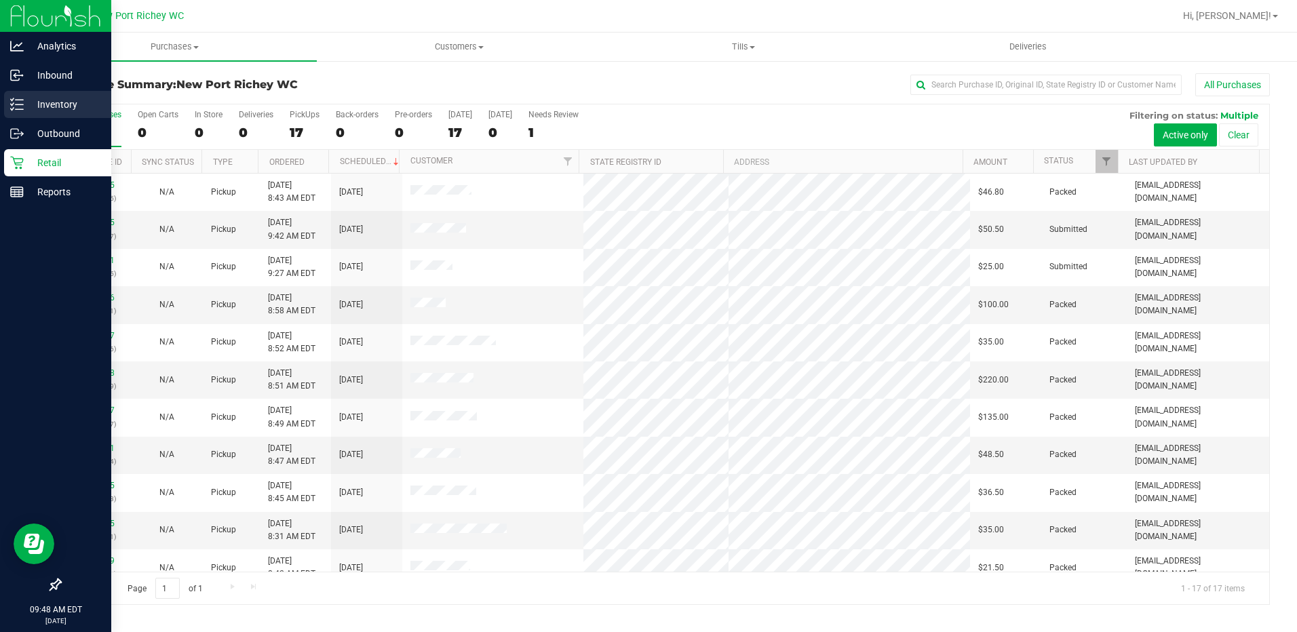
click at [52, 104] on p "Inventory" at bounding box center [64, 104] width 81 height 16
